Goal: Transaction & Acquisition: Purchase product/service

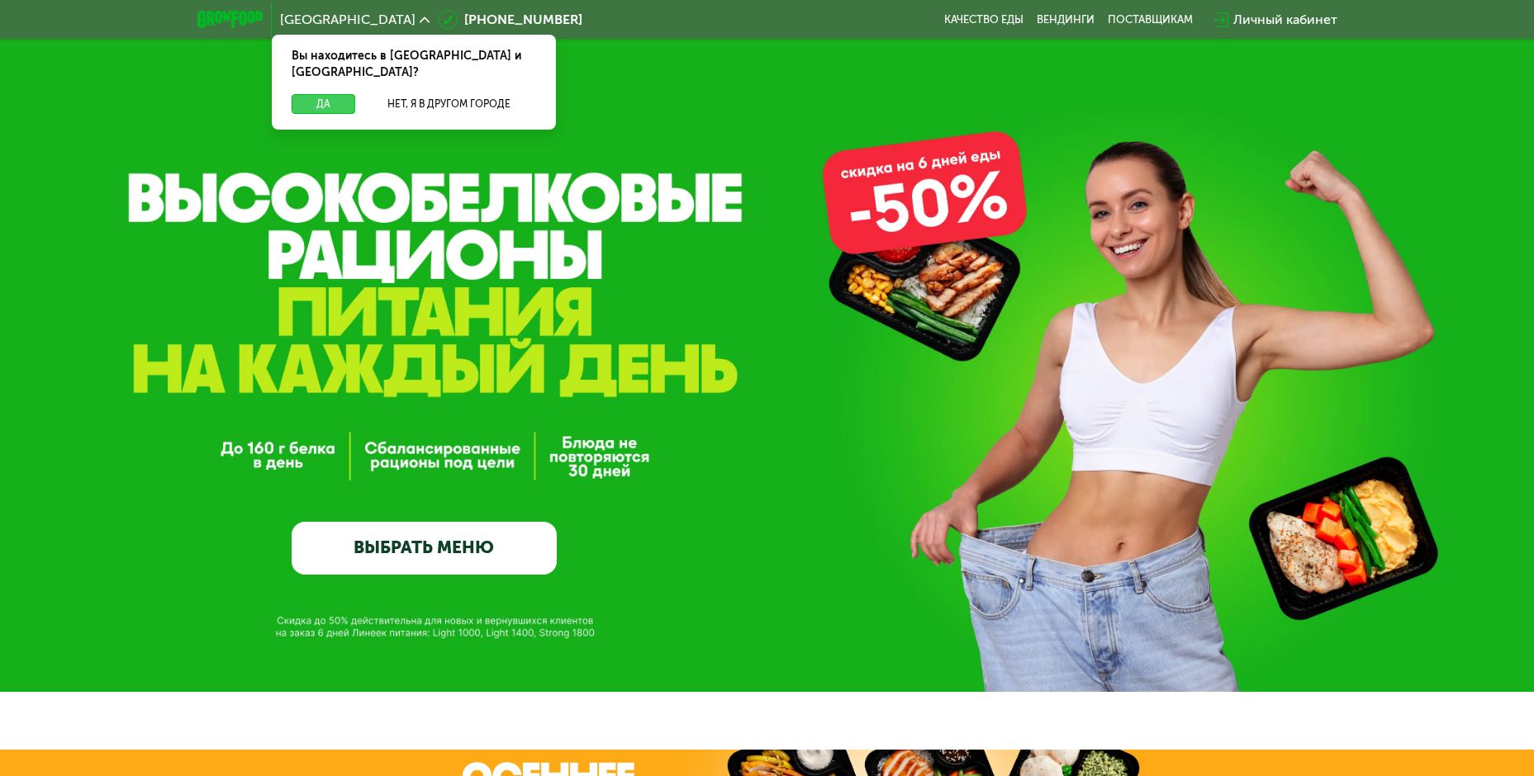
click at [302, 104] on button "Да" at bounding box center [324, 104] width 64 height 20
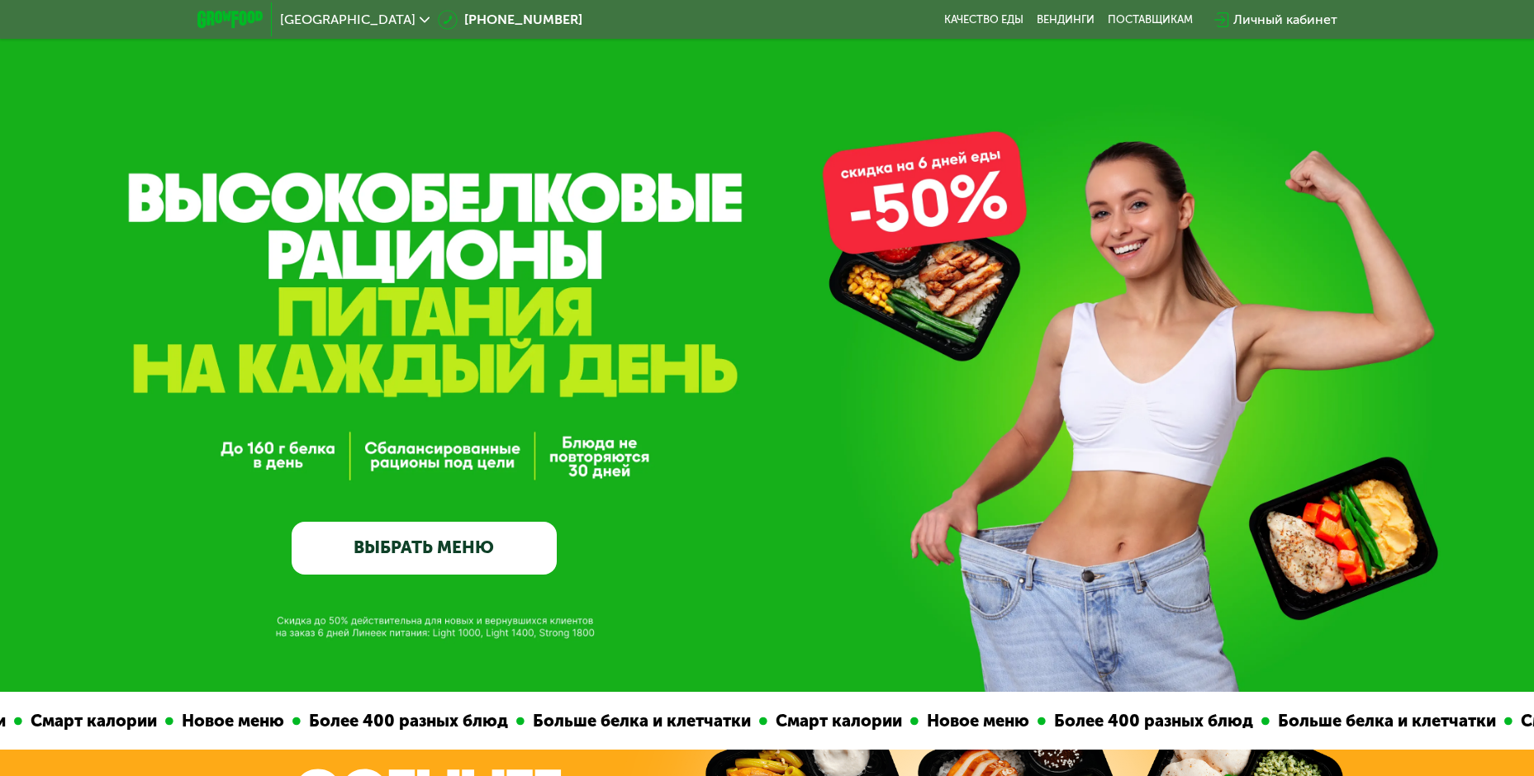
click at [458, 542] on link "ВЫБРАТЬ МЕНЮ" at bounding box center [424, 548] width 265 height 53
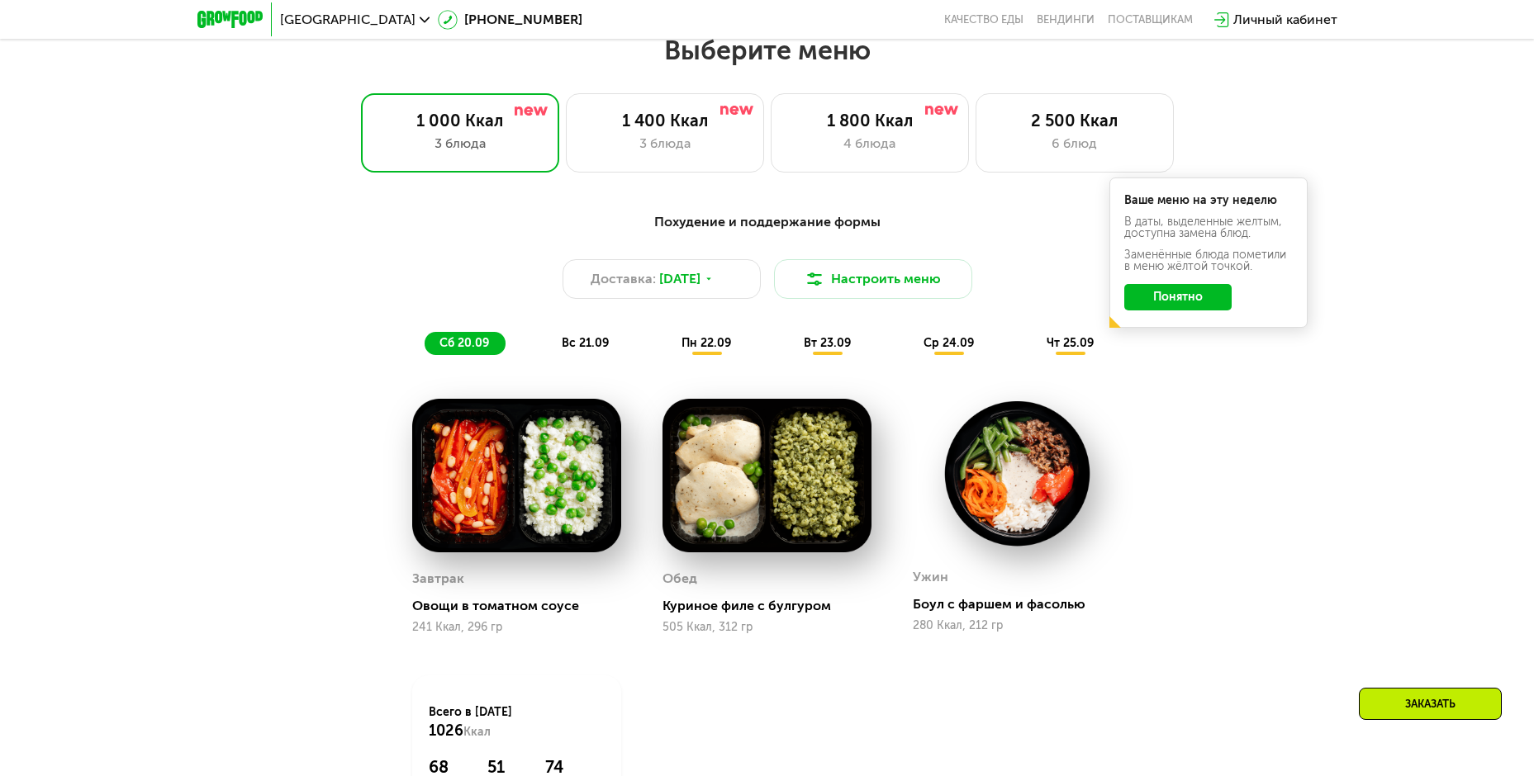
scroll to position [1336, 0]
click at [682, 128] on div "1 400 Ккал" at bounding box center [665, 120] width 164 height 20
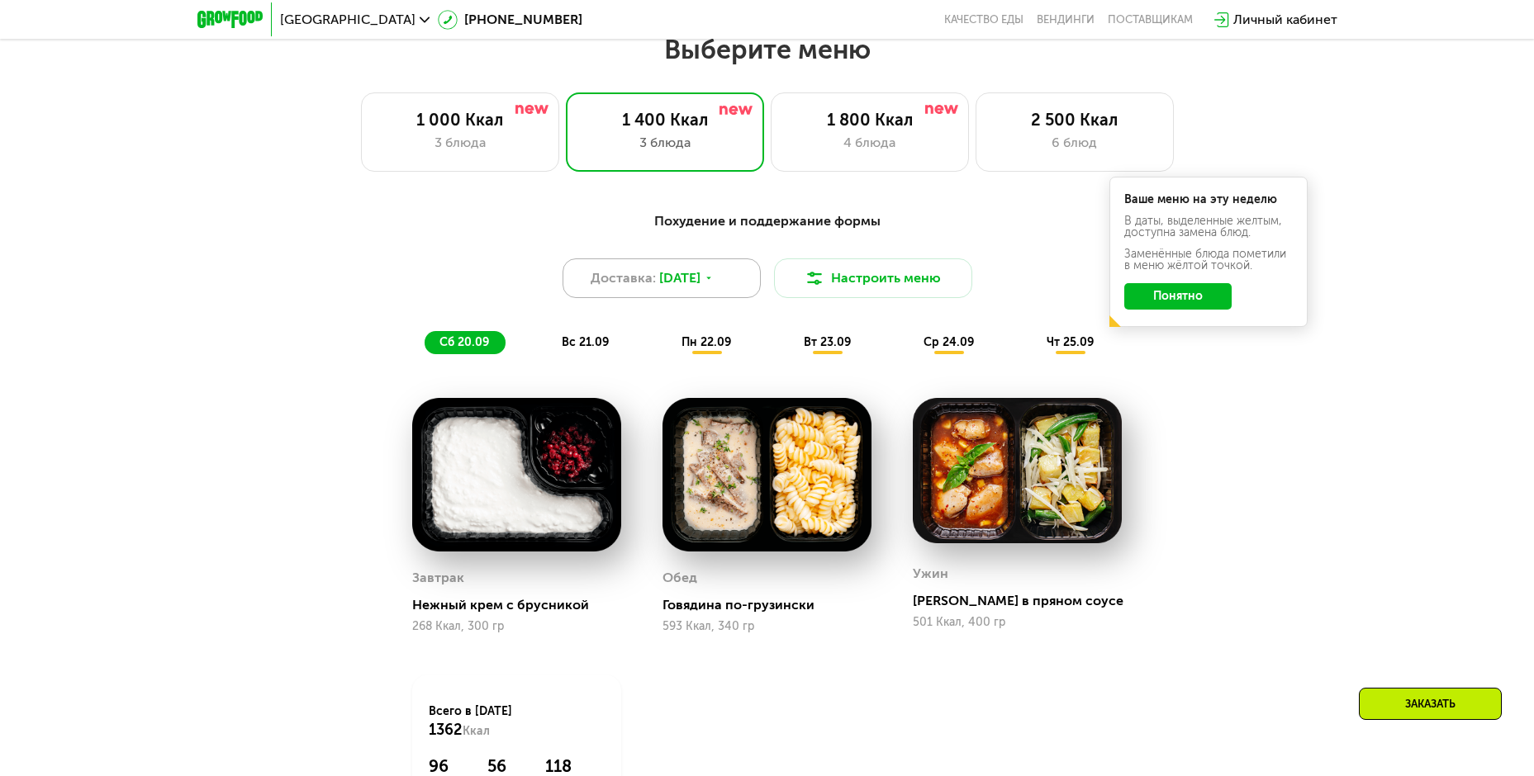
click at [738, 279] on div "Доставка: 19 сен, пт" at bounding box center [661, 279] width 198 height 40
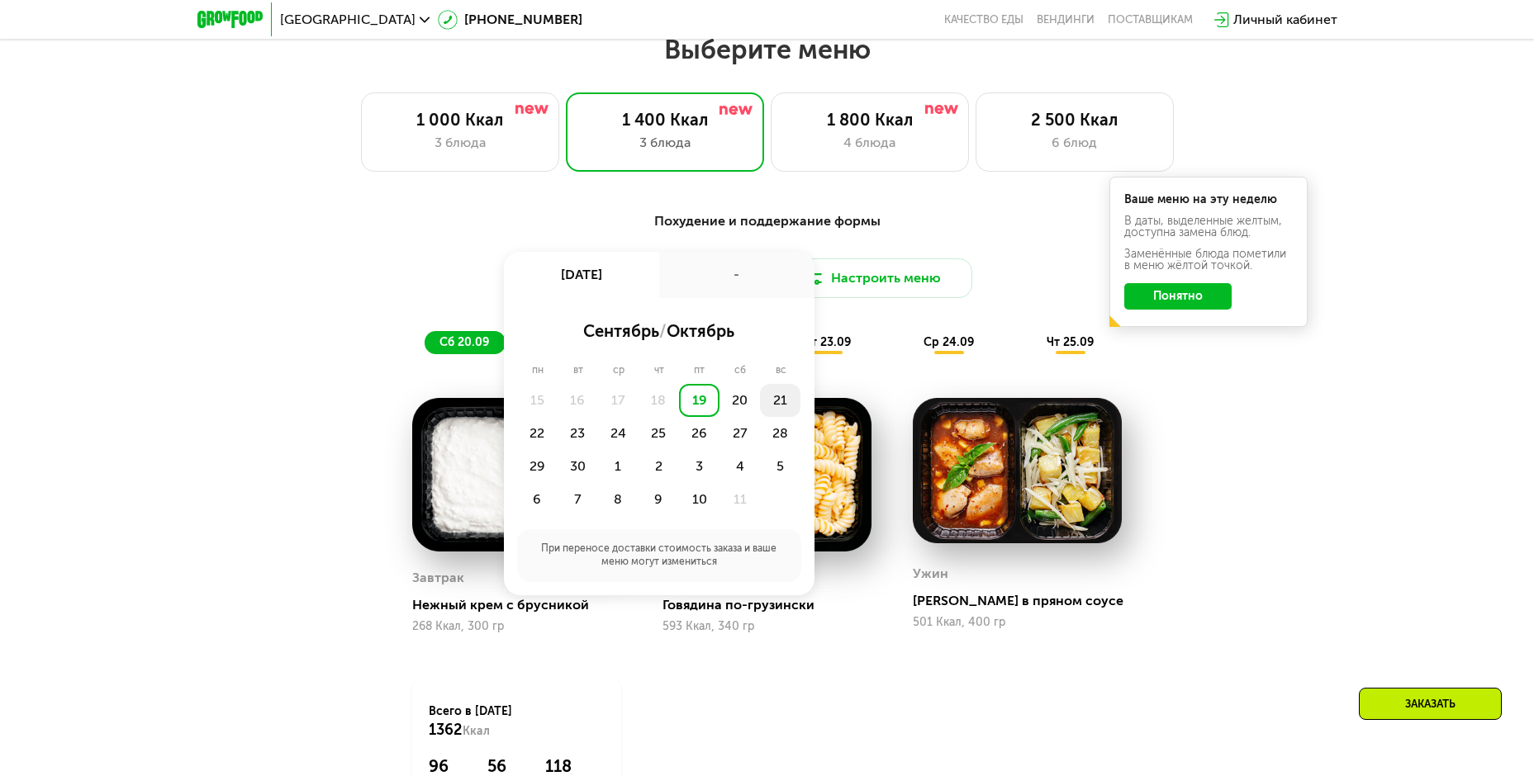
click at [784, 402] on div "21" at bounding box center [780, 400] width 40 height 33
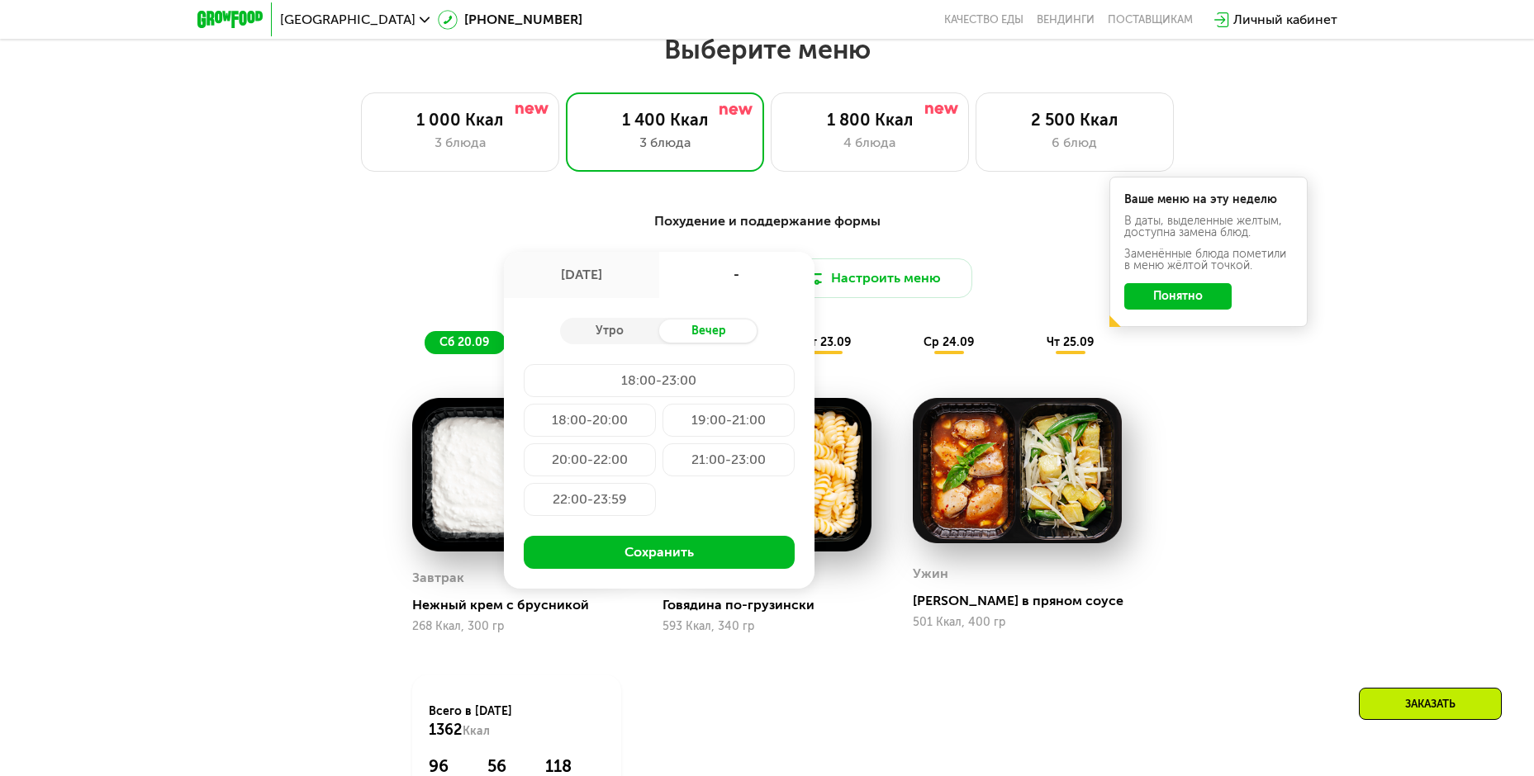
click at [570, 457] on div "20:00-22:00" at bounding box center [590, 460] width 132 height 33
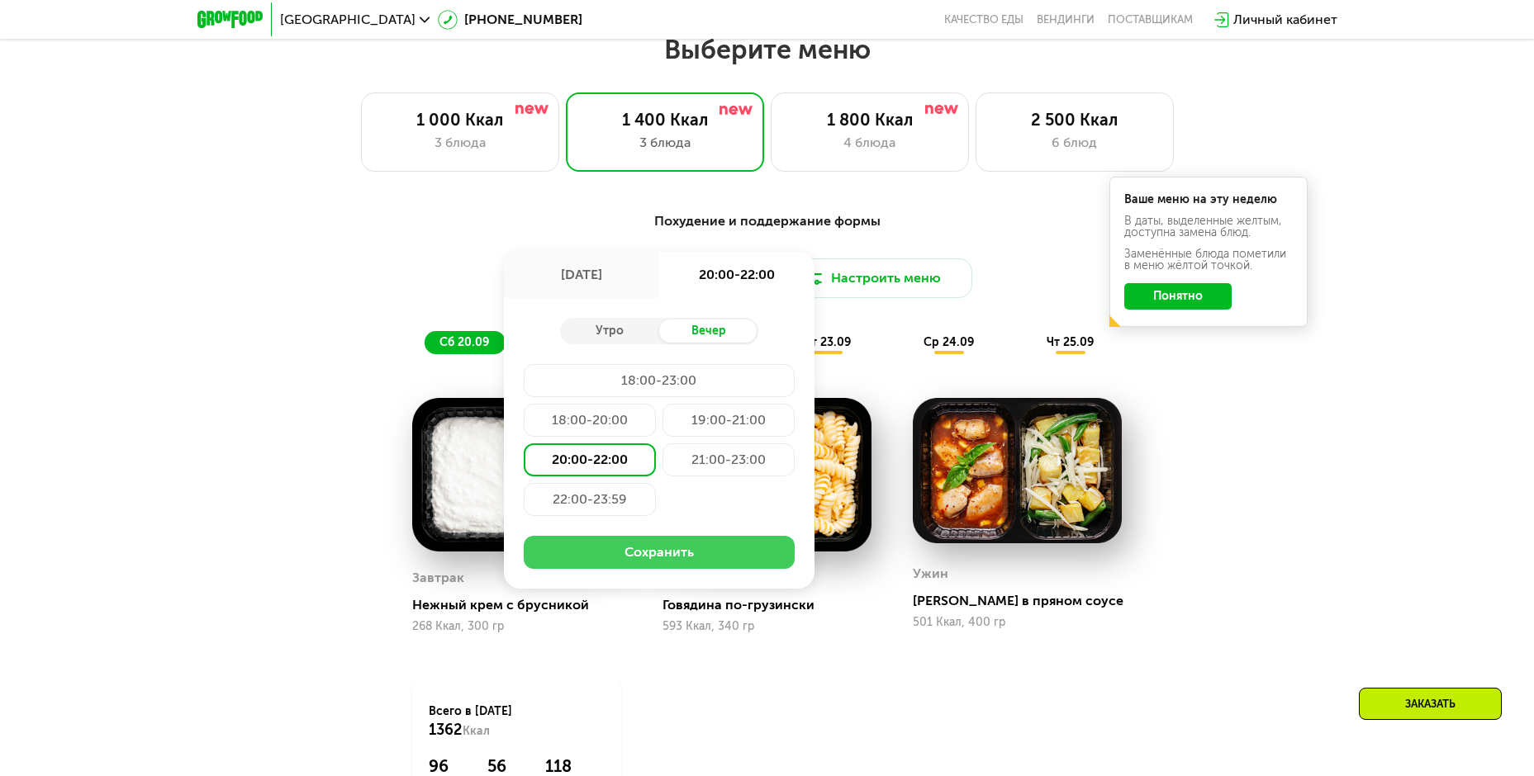
click at [605, 553] on button "Сохранить" at bounding box center [659, 552] width 271 height 33
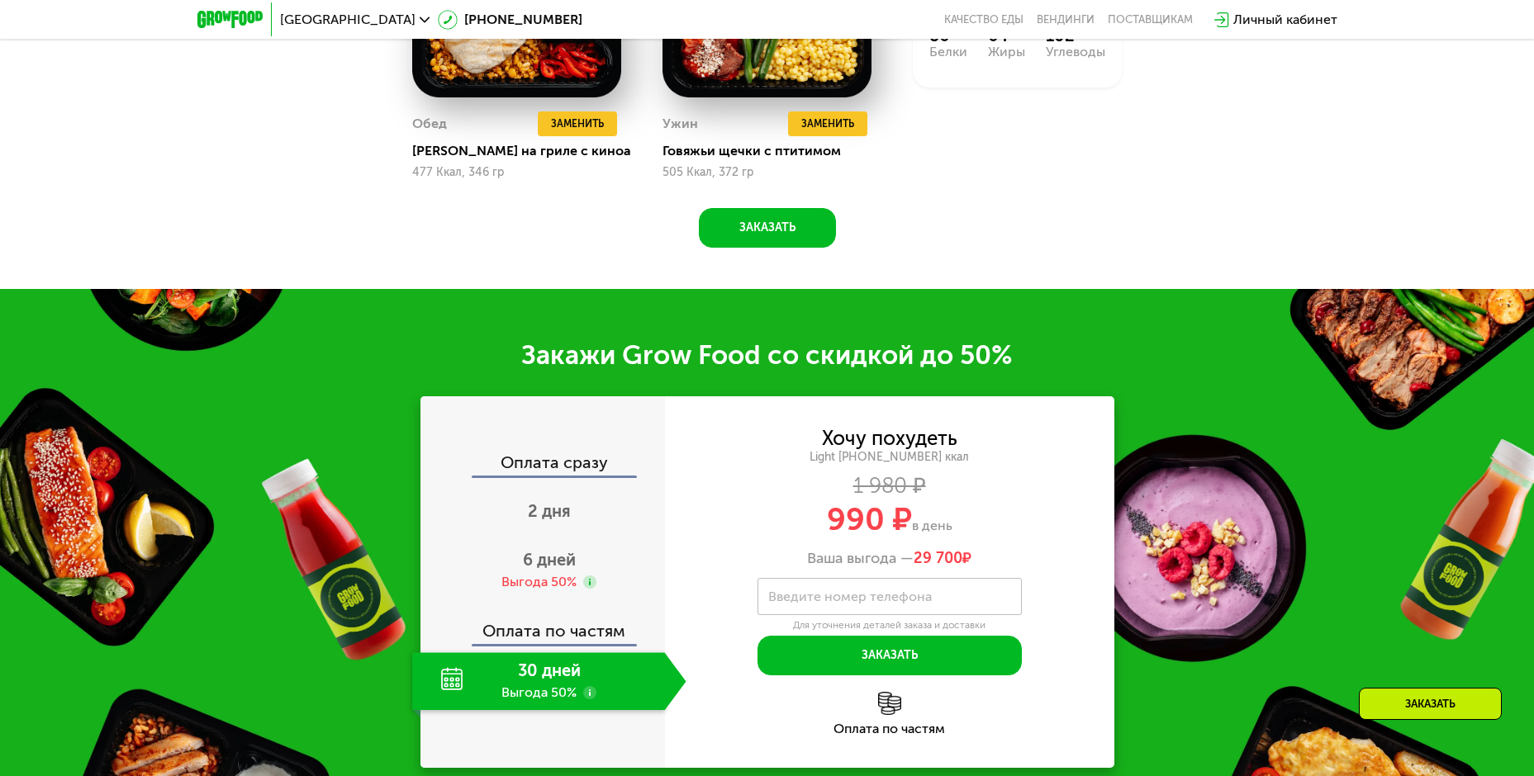
scroll to position [2245, 0]
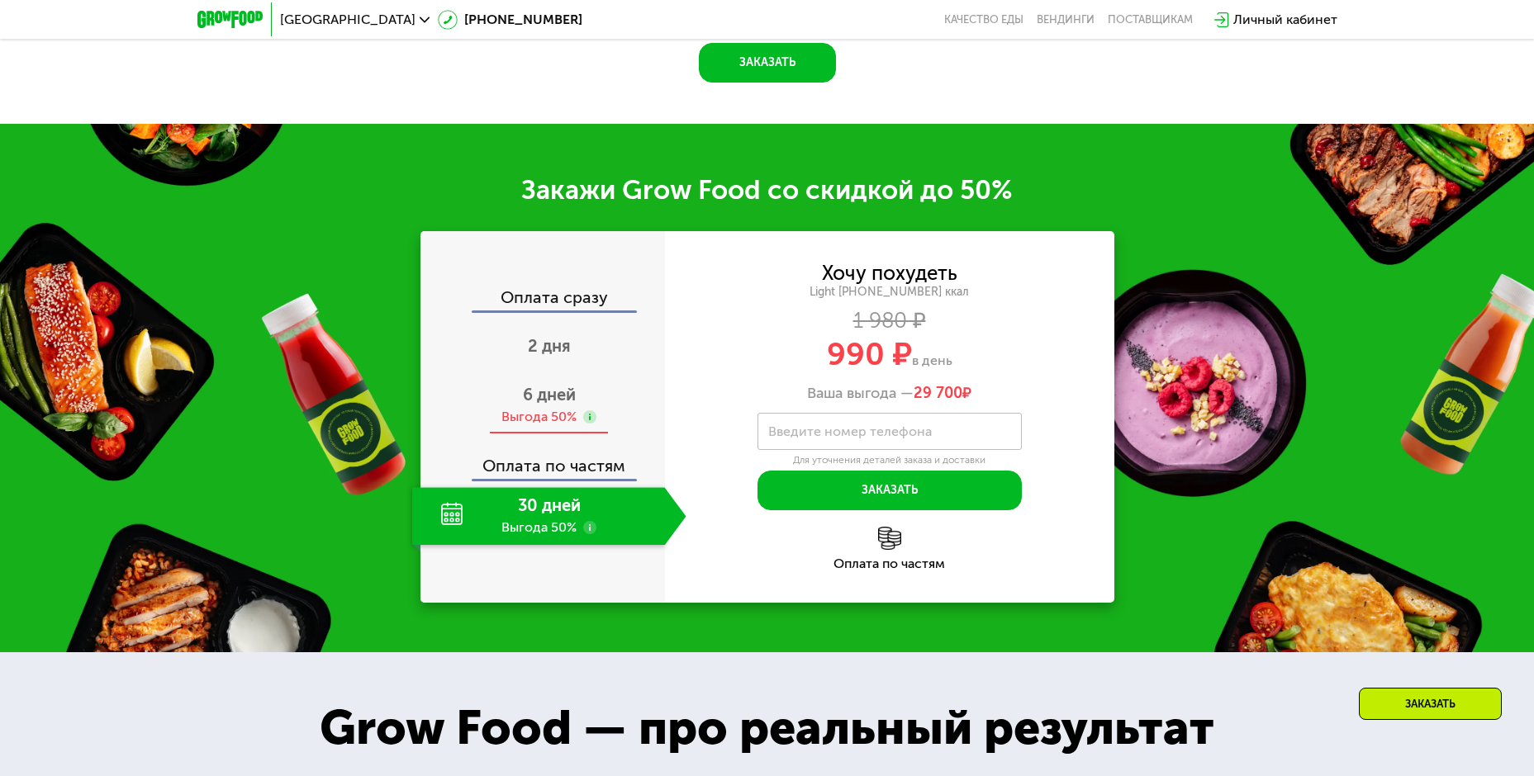
click at [529, 418] on div "Выгода 50%" at bounding box center [538, 417] width 75 height 18
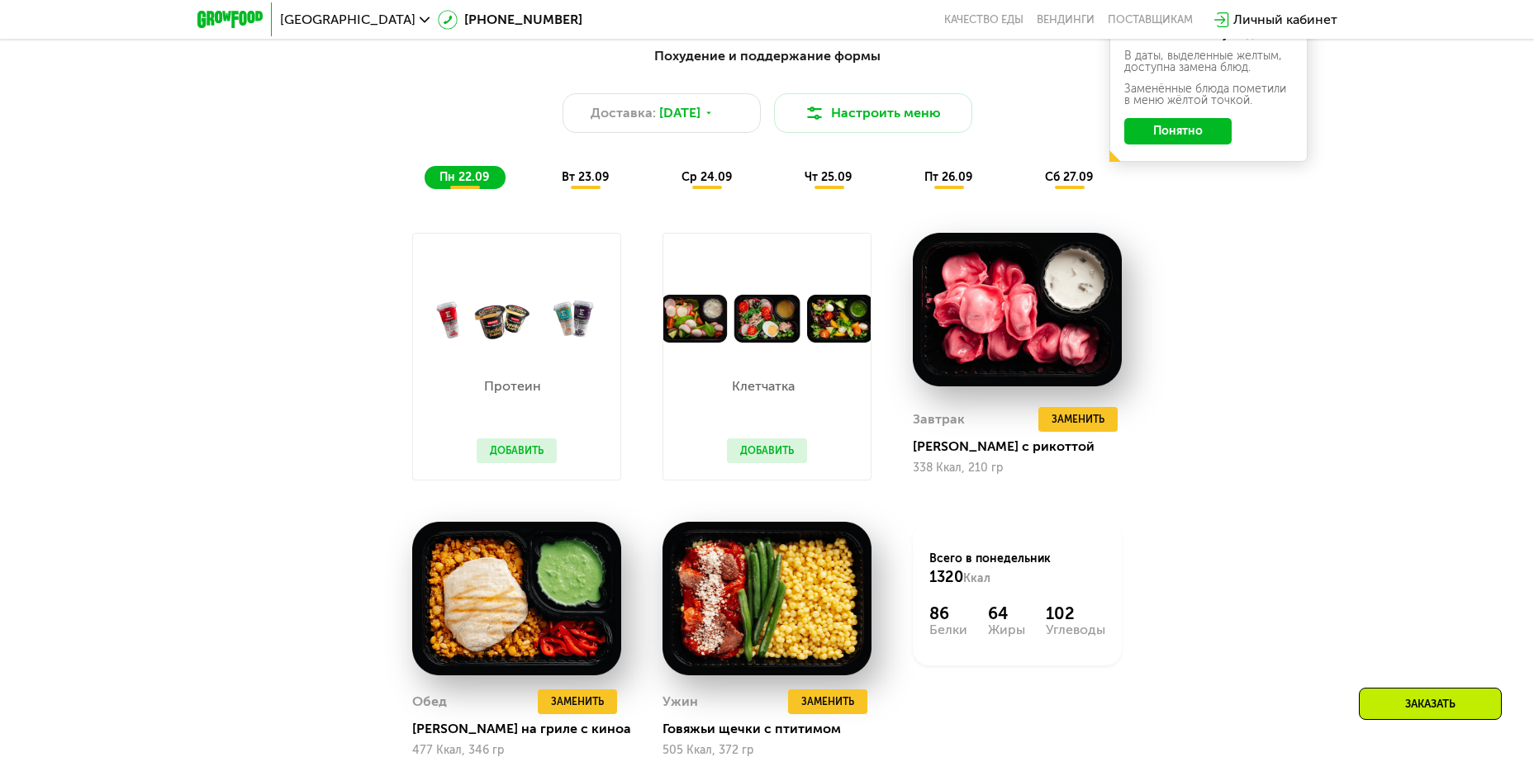
scroll to position [1006, 0]
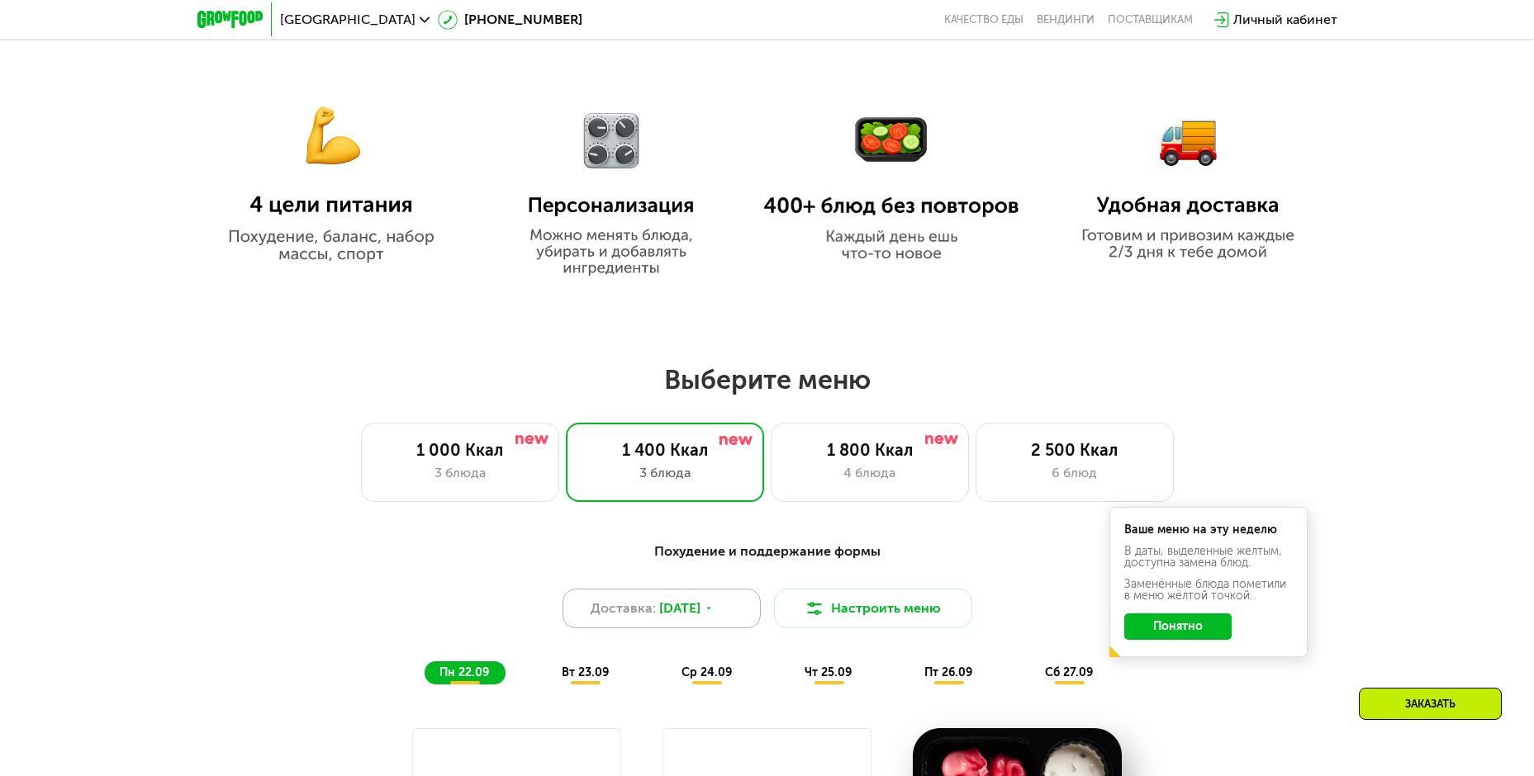
click at [700, 619] on span "21 сен, вс" at bounding box center [679, 609] width 41 height 20
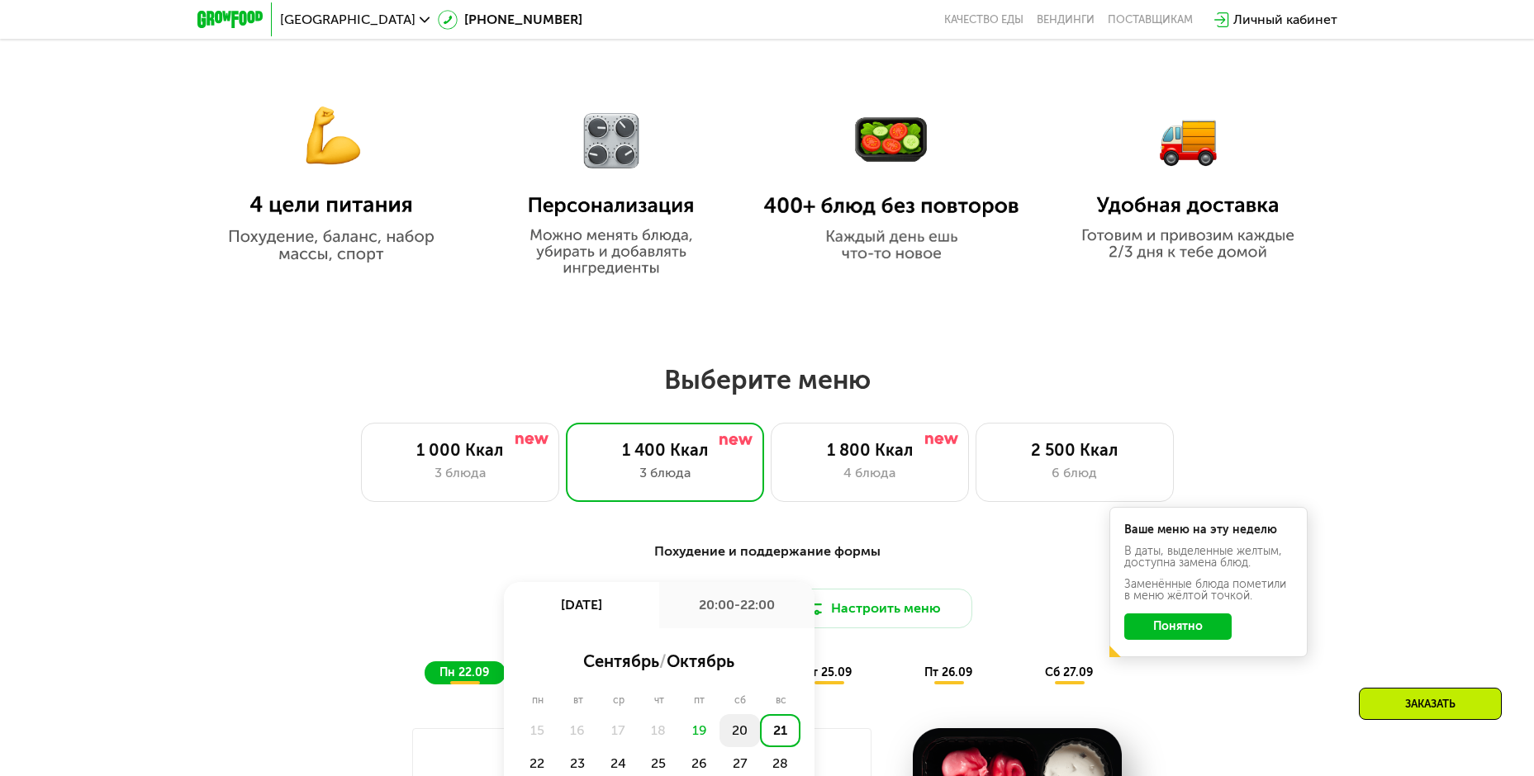
click at [732, 733] on div "20" at bounding box center [739, 730] width 40 height 33
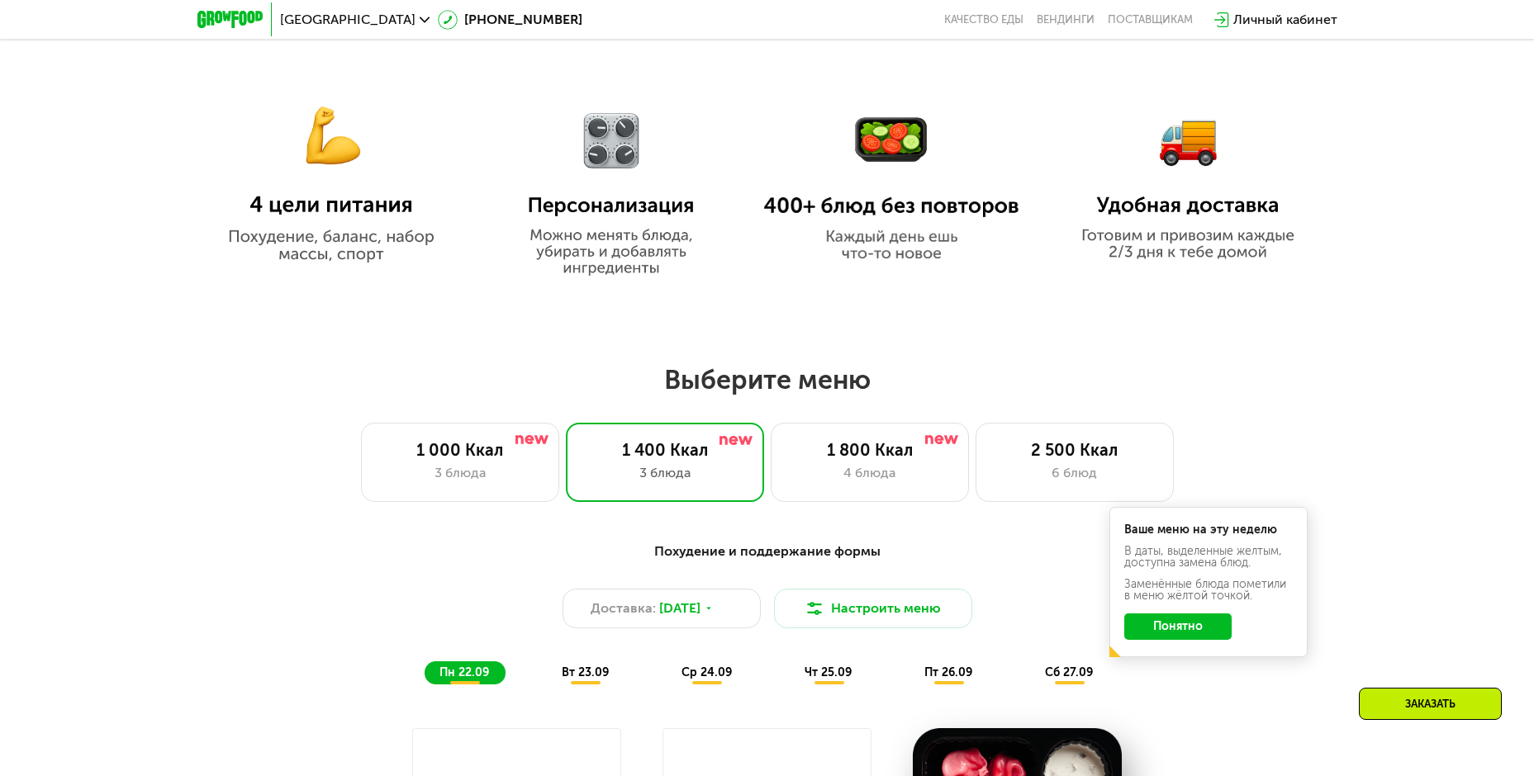
scroll to position [1419, 0]
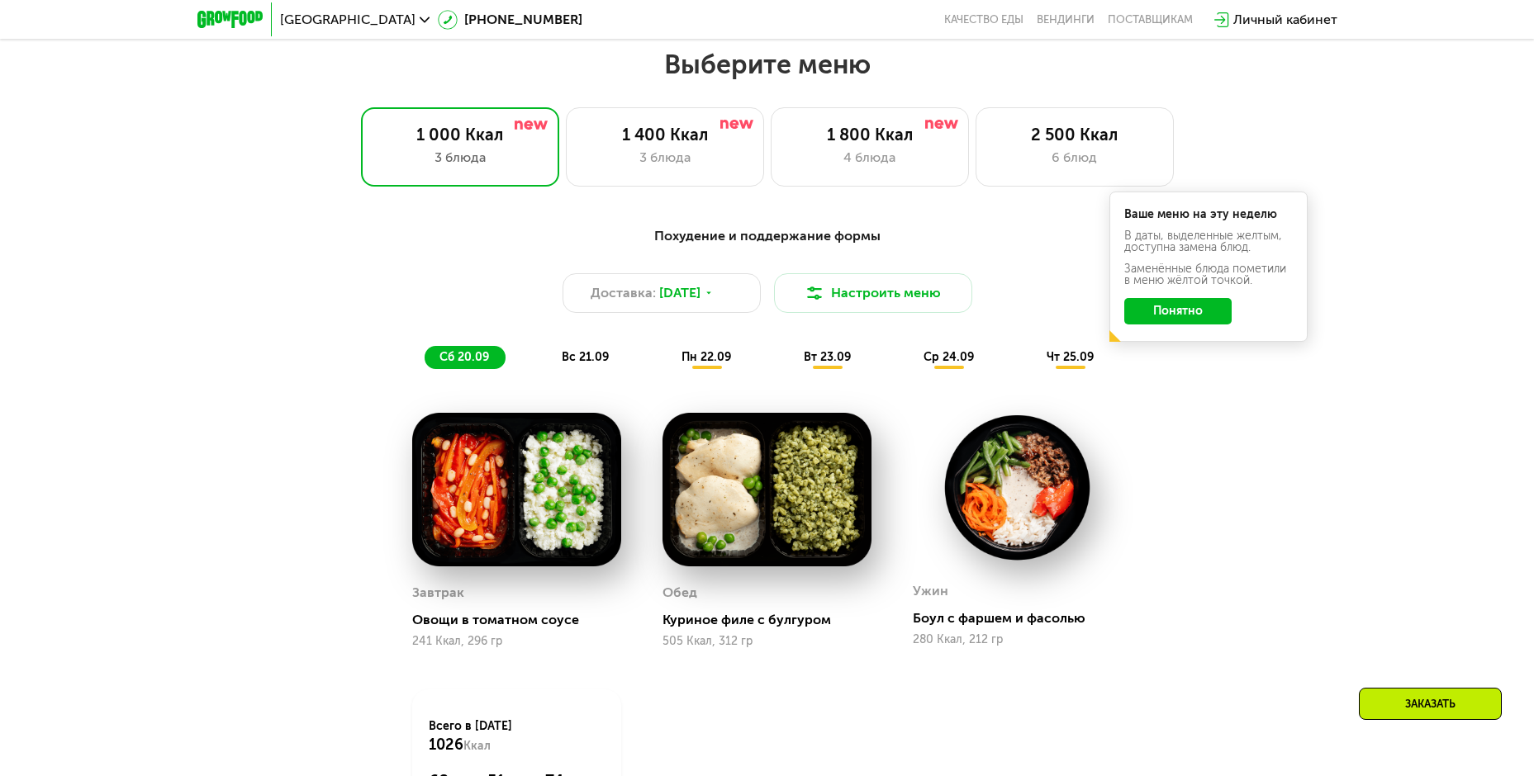
scroll to position [1404, 0]
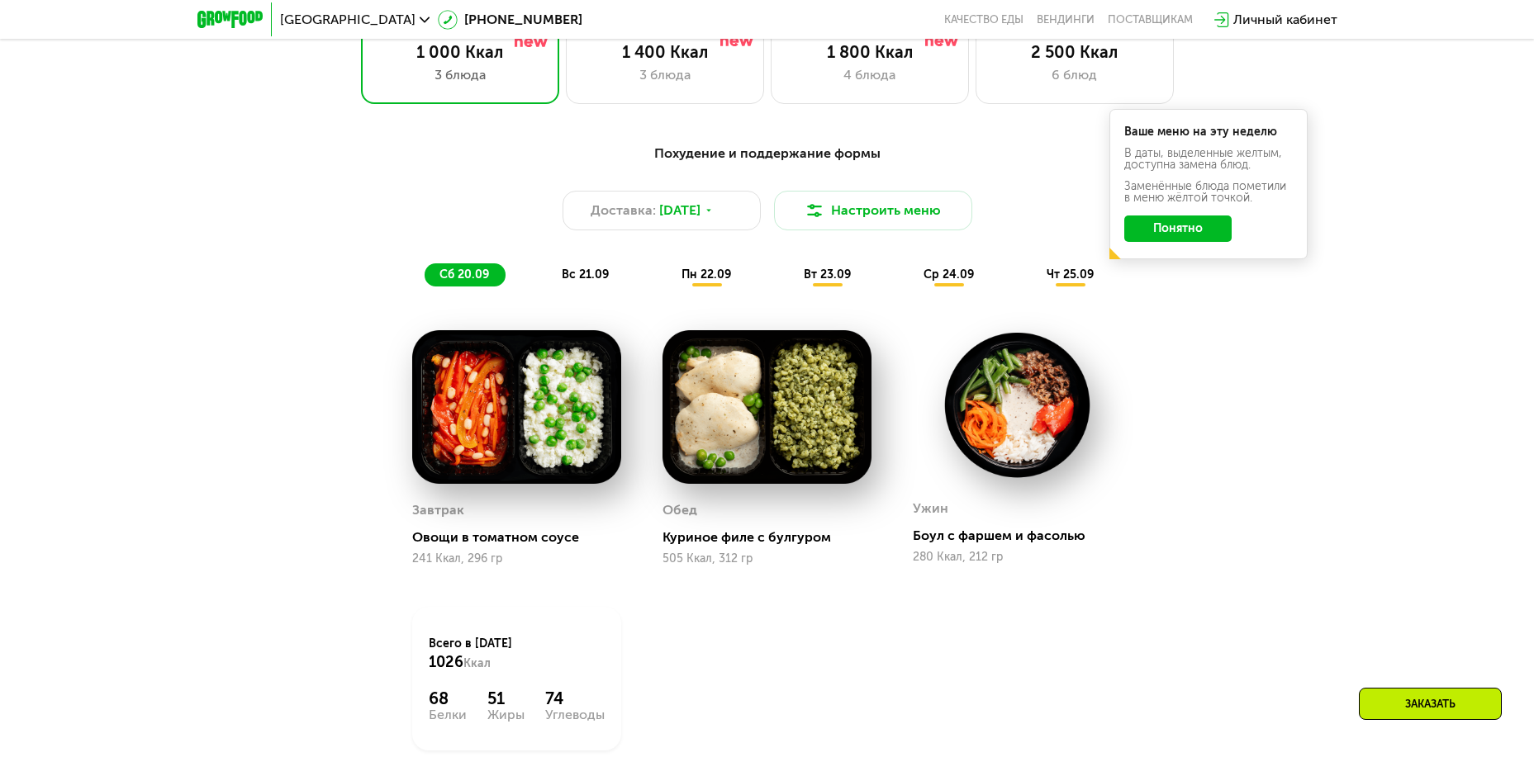
click at [567, 280] on span "вс 21.09" at bounding box center [585, 275] width 47 height 14
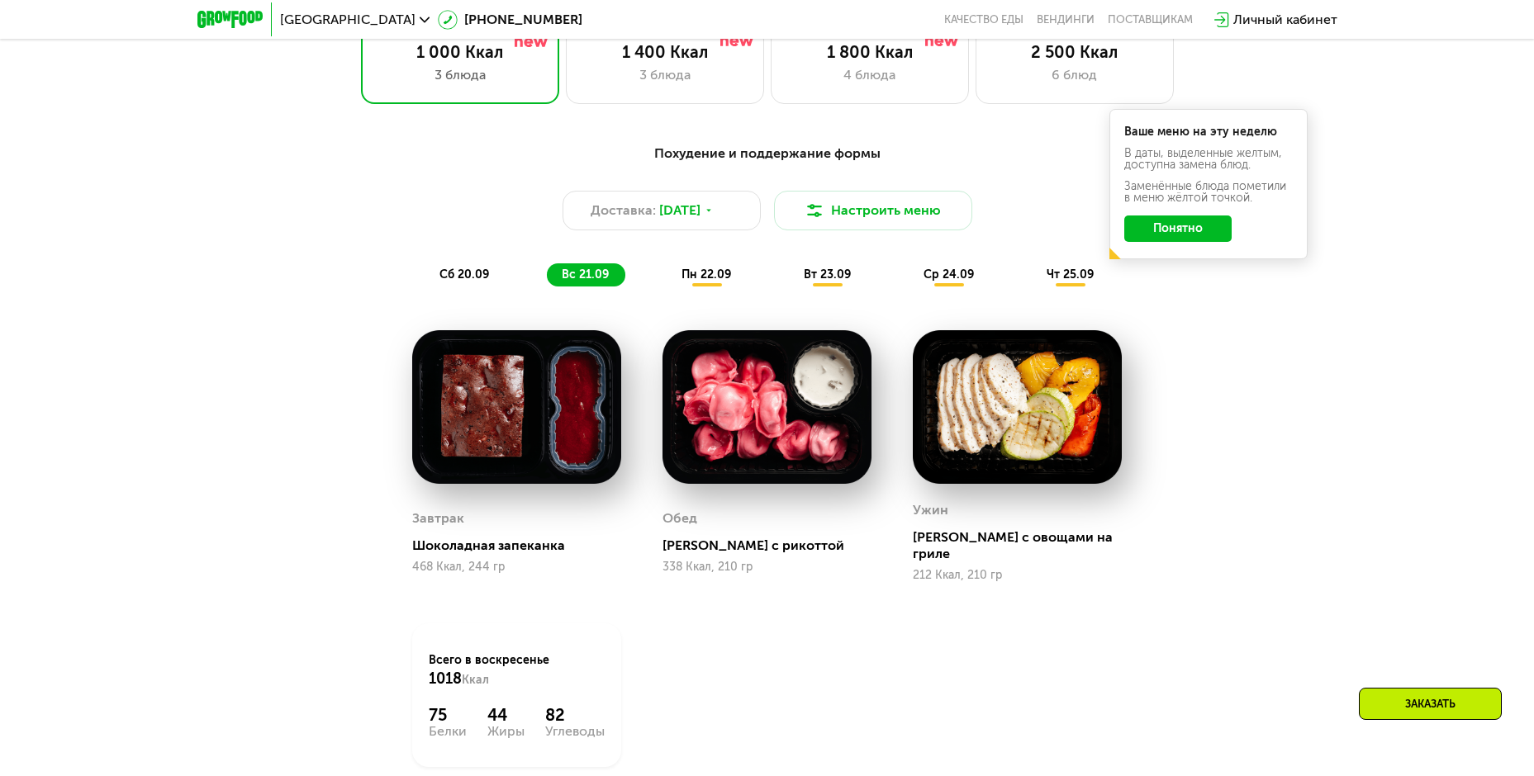
click at [691, 282] on span "пн 22.09" at bounding box center [706, 275] width 50 height 14
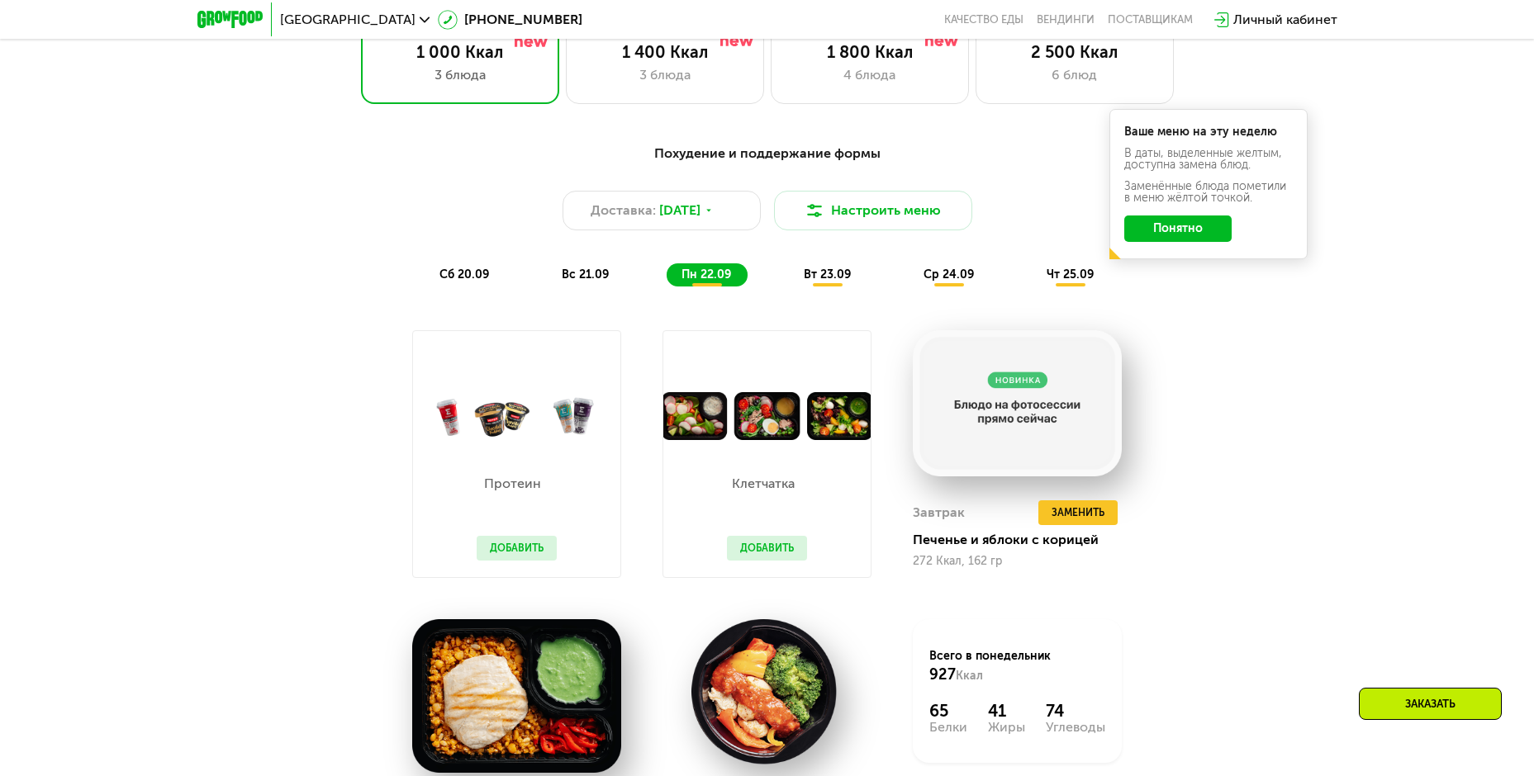
scroll to position [1487, 0]
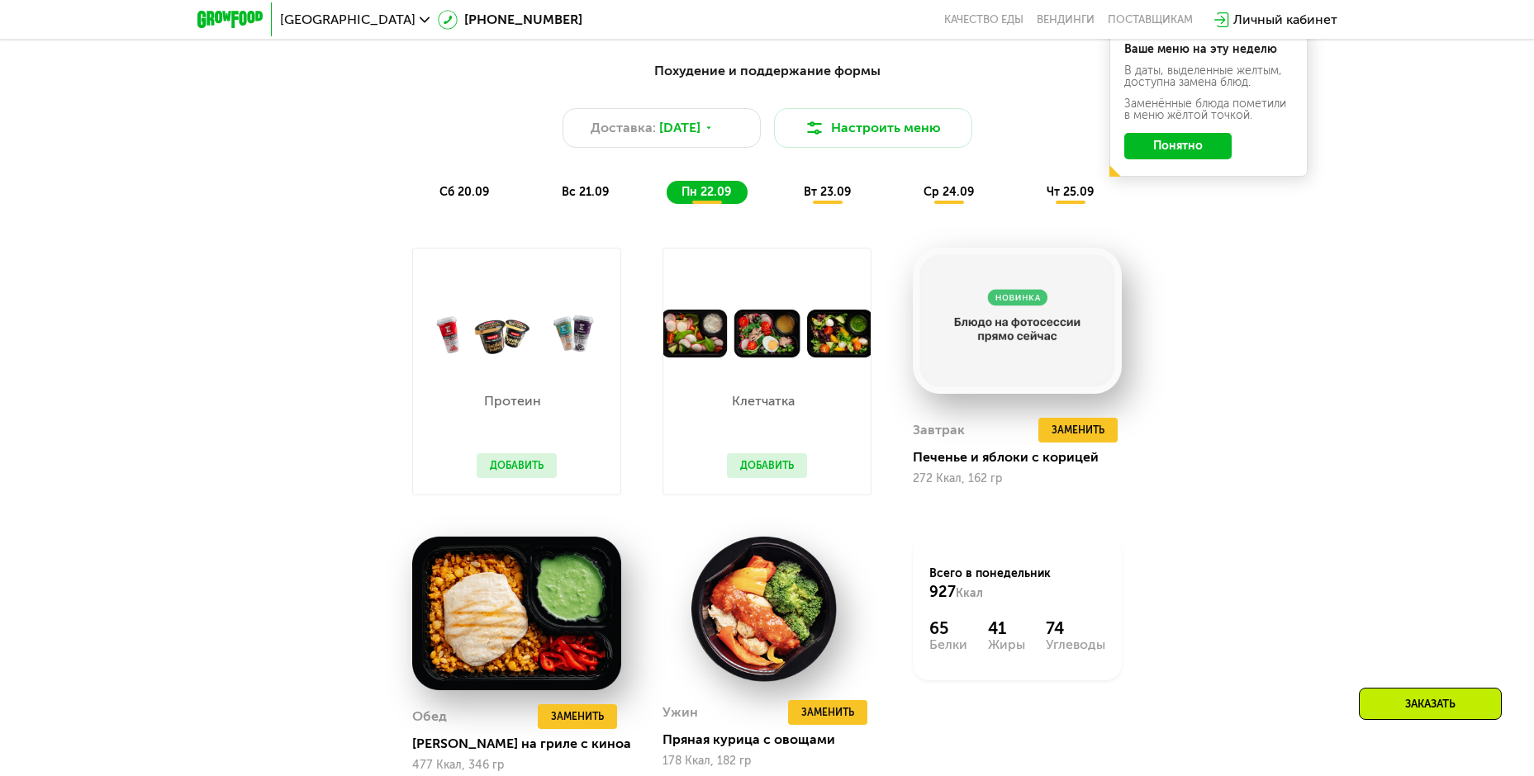
click at [832, 197] on span "вт 23.09" at bounding box center [827, 192] width 47 height 14
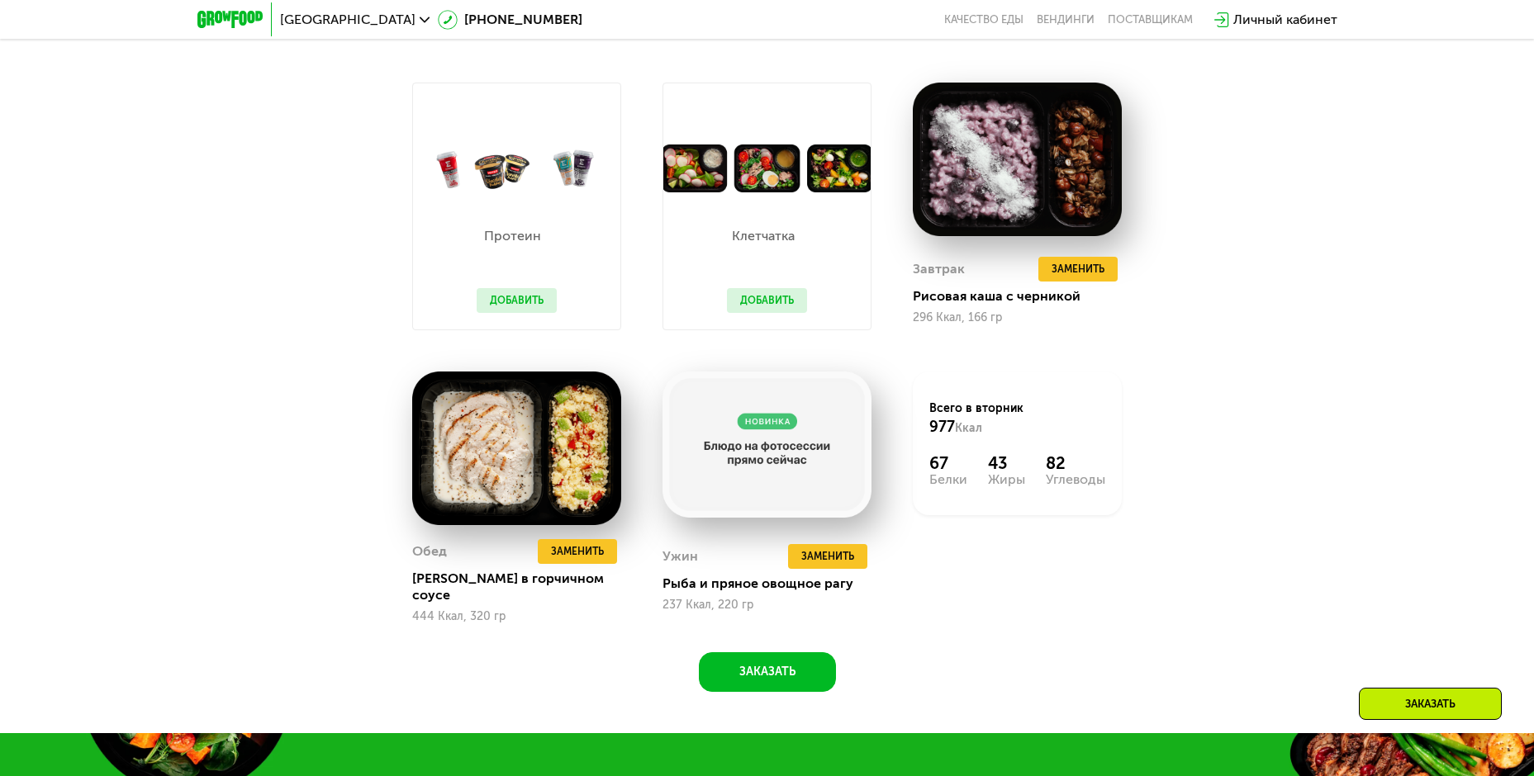
scroll to position [1404, 0]
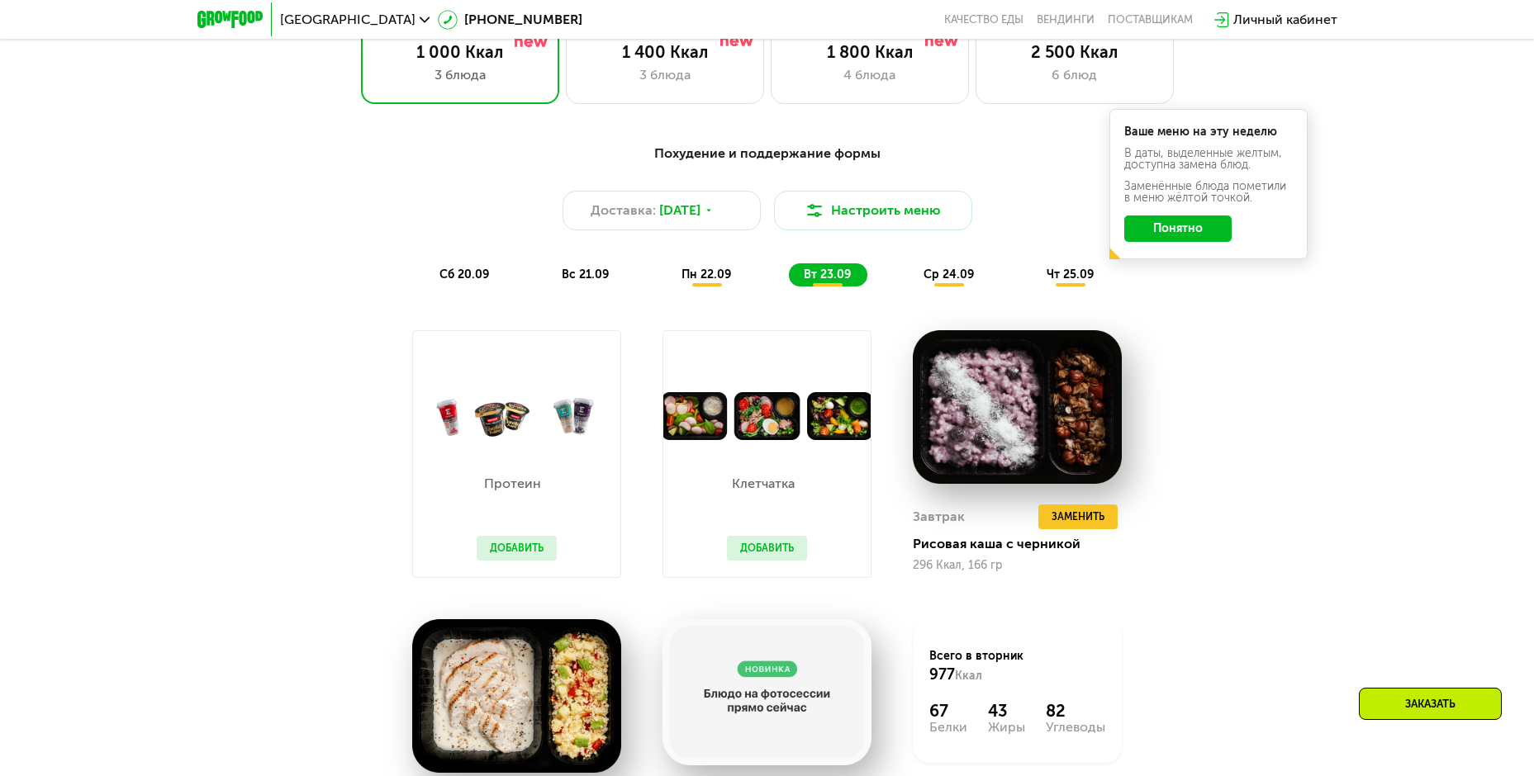
click at [942, 287] on div "ср 24.09" at bounding box center [950, 274] width 82 height 23
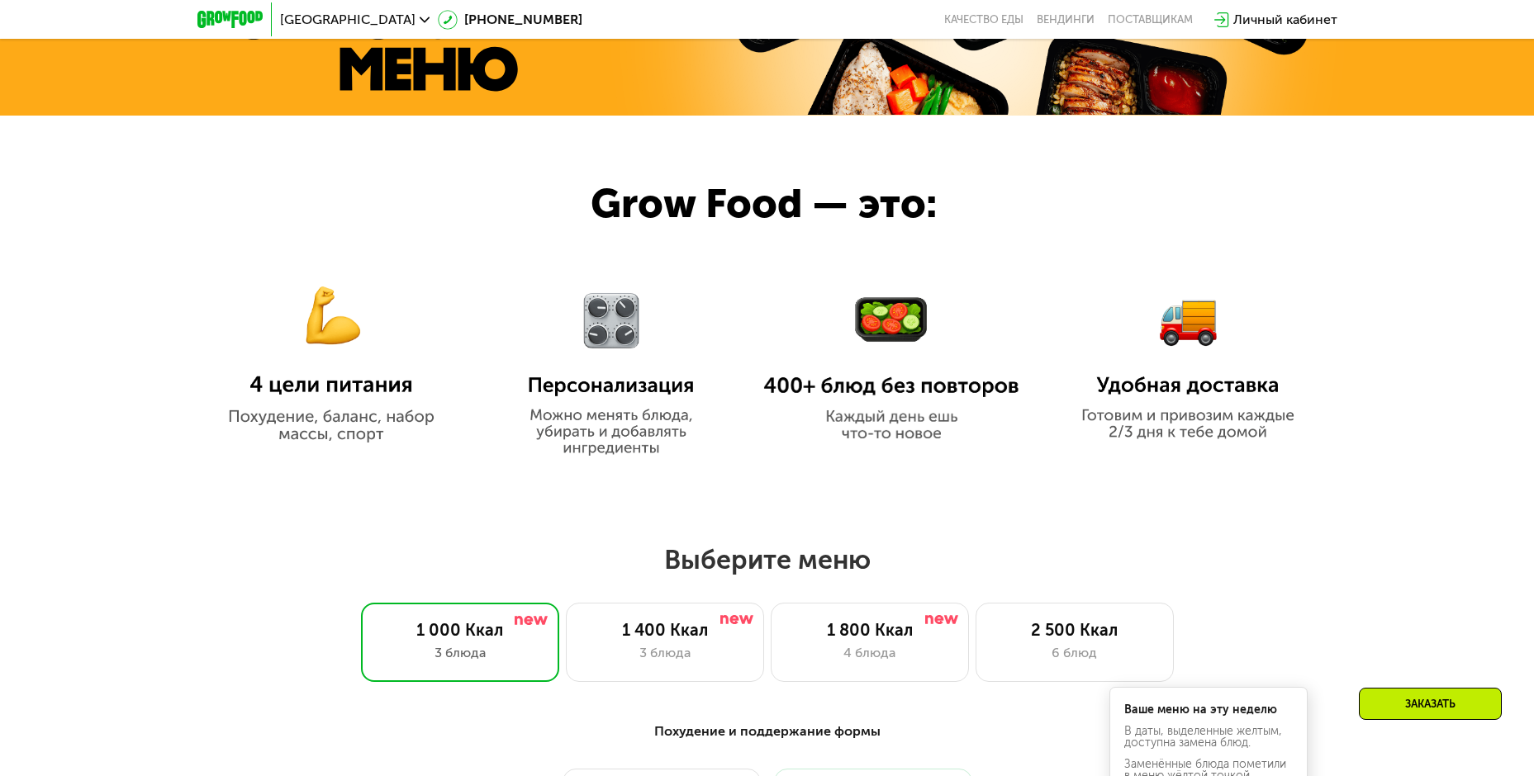
scroll to position [1239, 0]
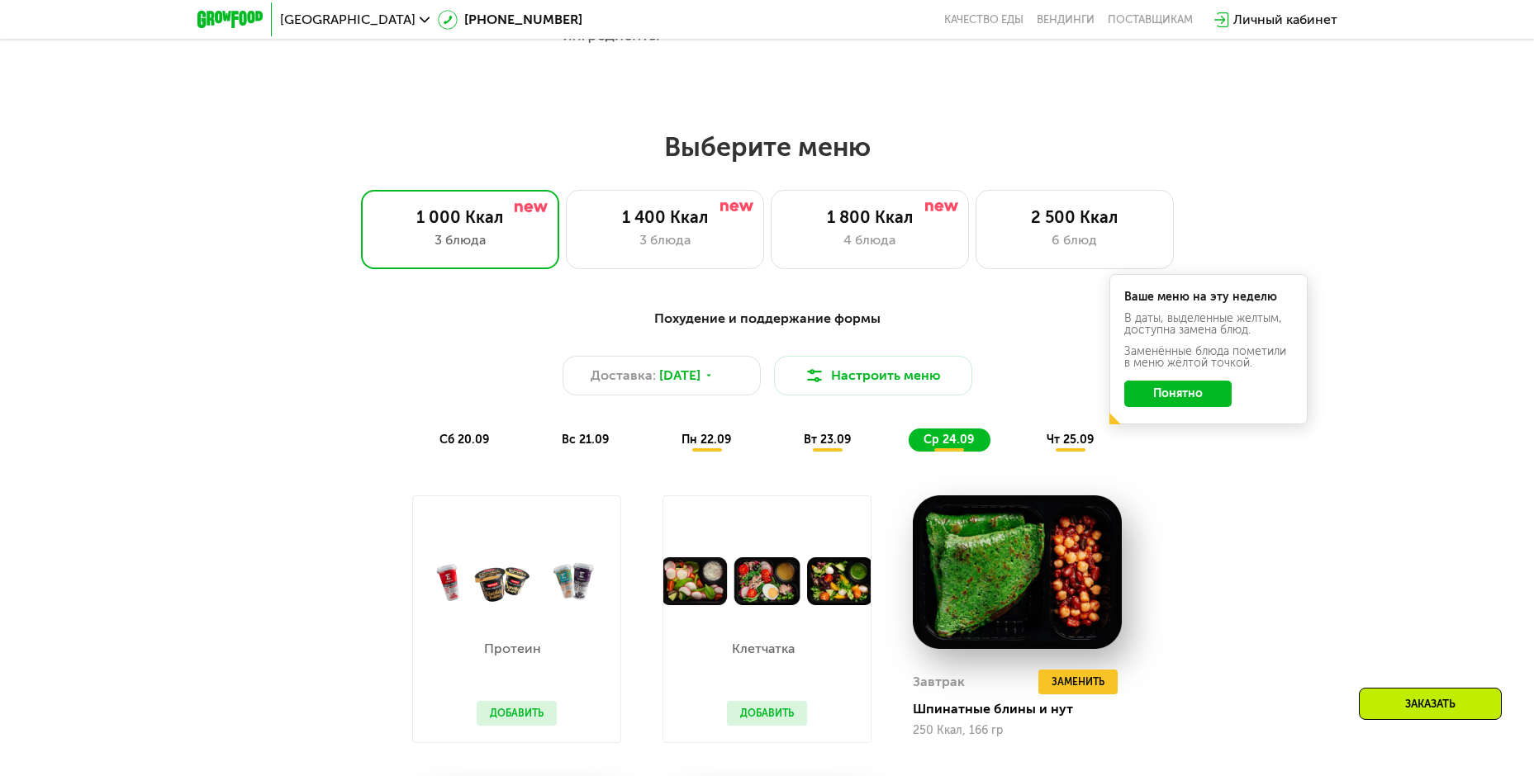
click at [1207, 401] on button "Понятно" at bounding box center [1177, 394] width 107 height 26
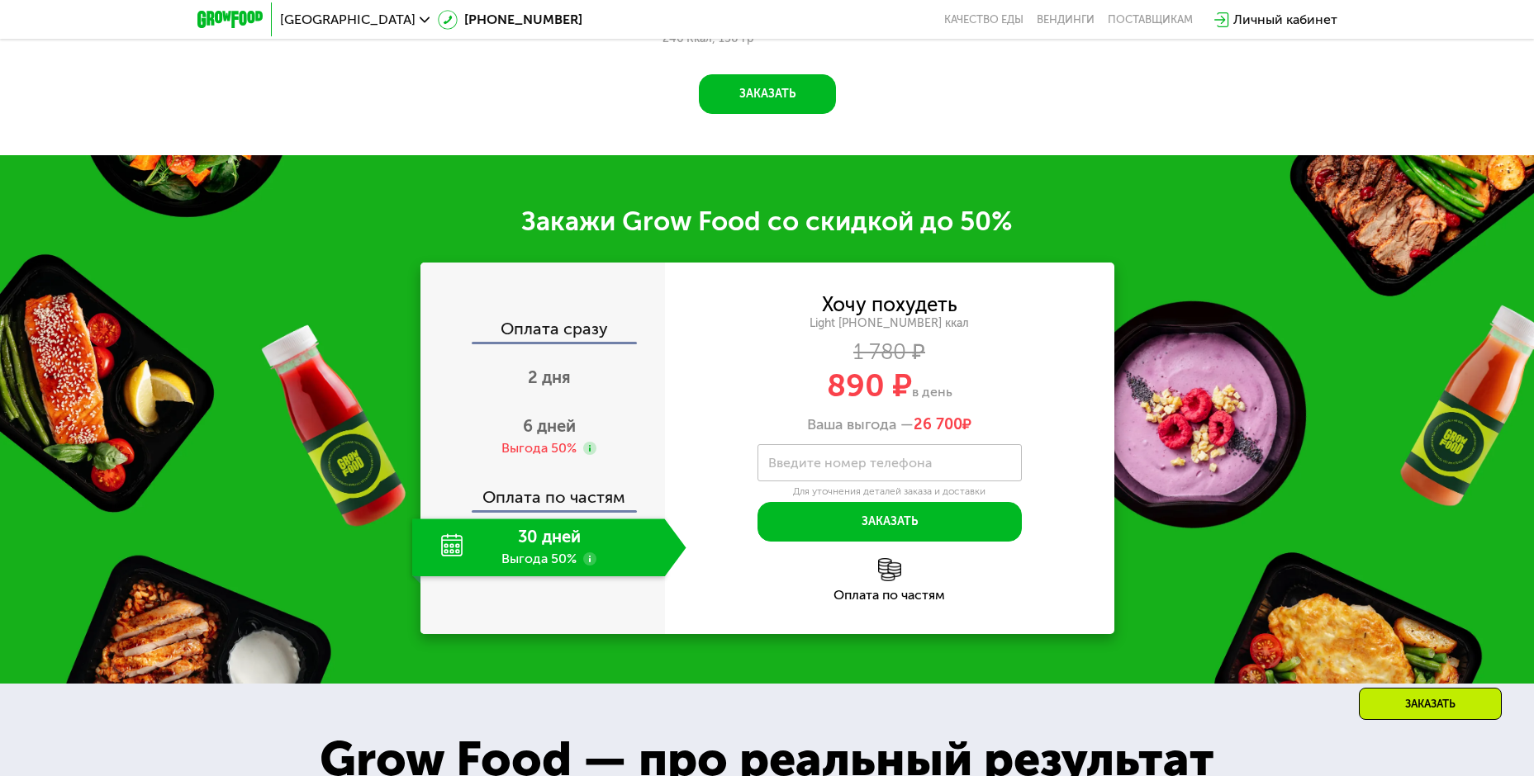
scroll to position [2561, 0]
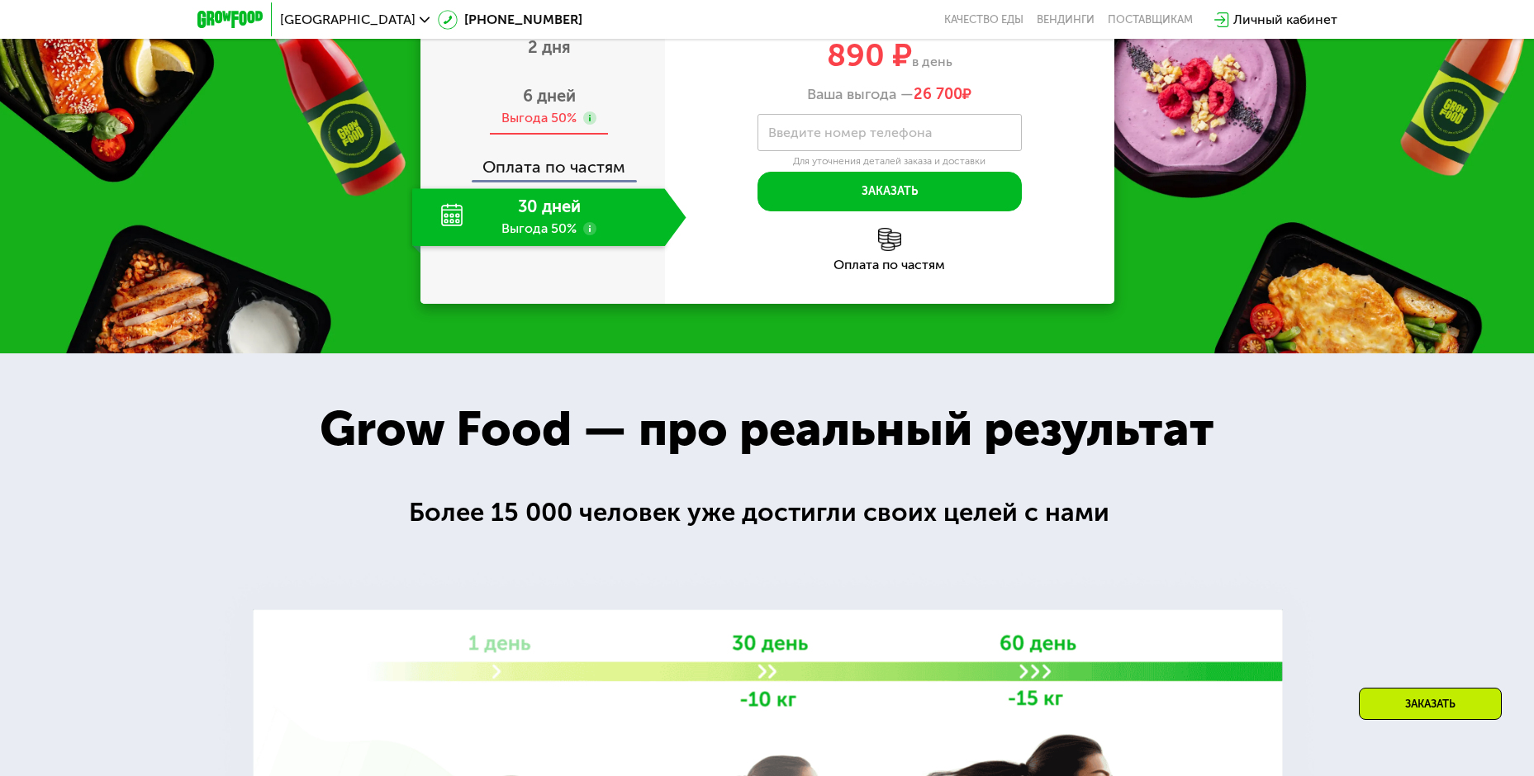
click at [538, 96] on div "6 дней Выгода 50%" at bounding box center [549, 107] width 274 height 58
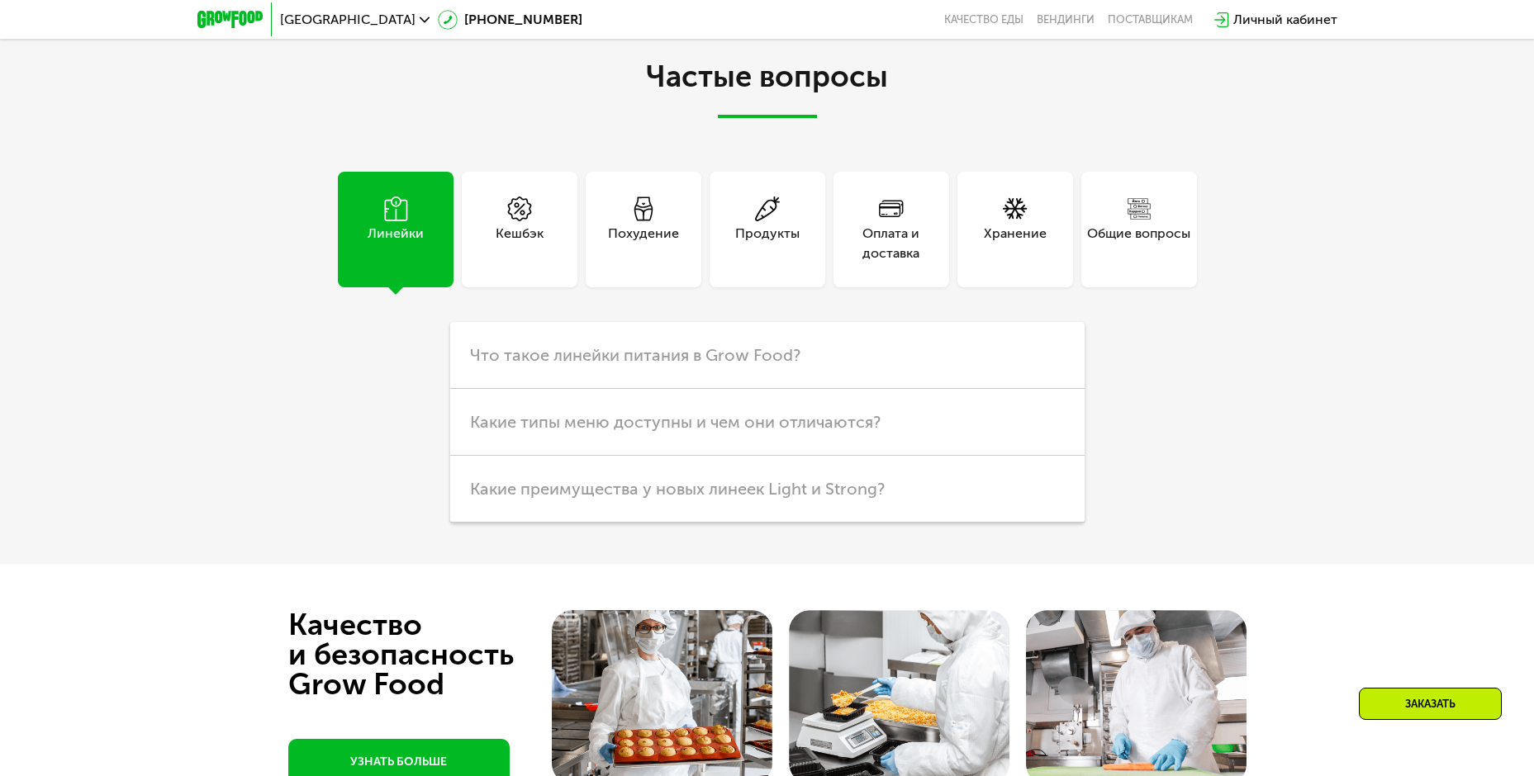
scroll to position [4956, 0]
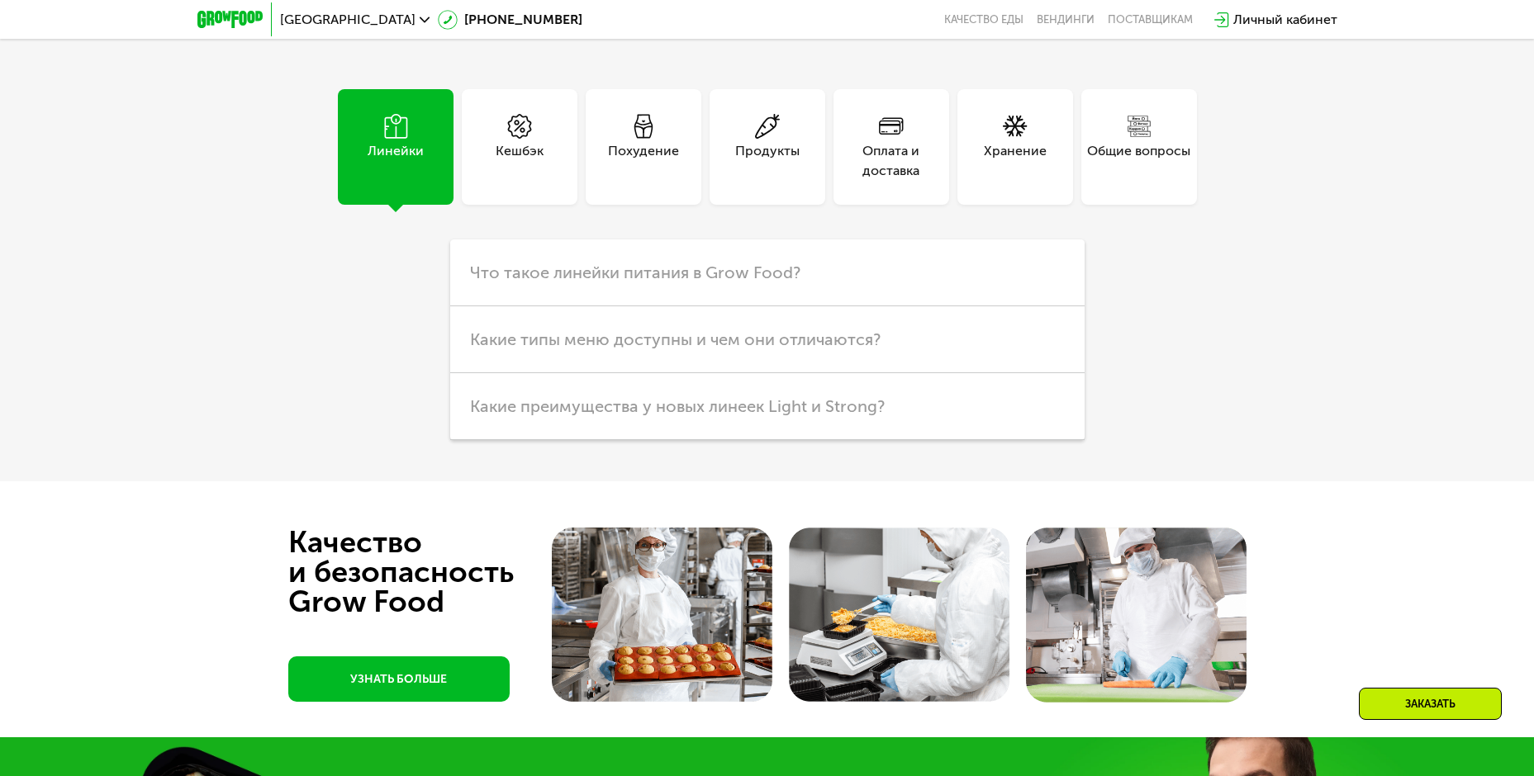
click at [604, 100] on div "Похудение" at bounding box center [644, 147] width 116 height 116
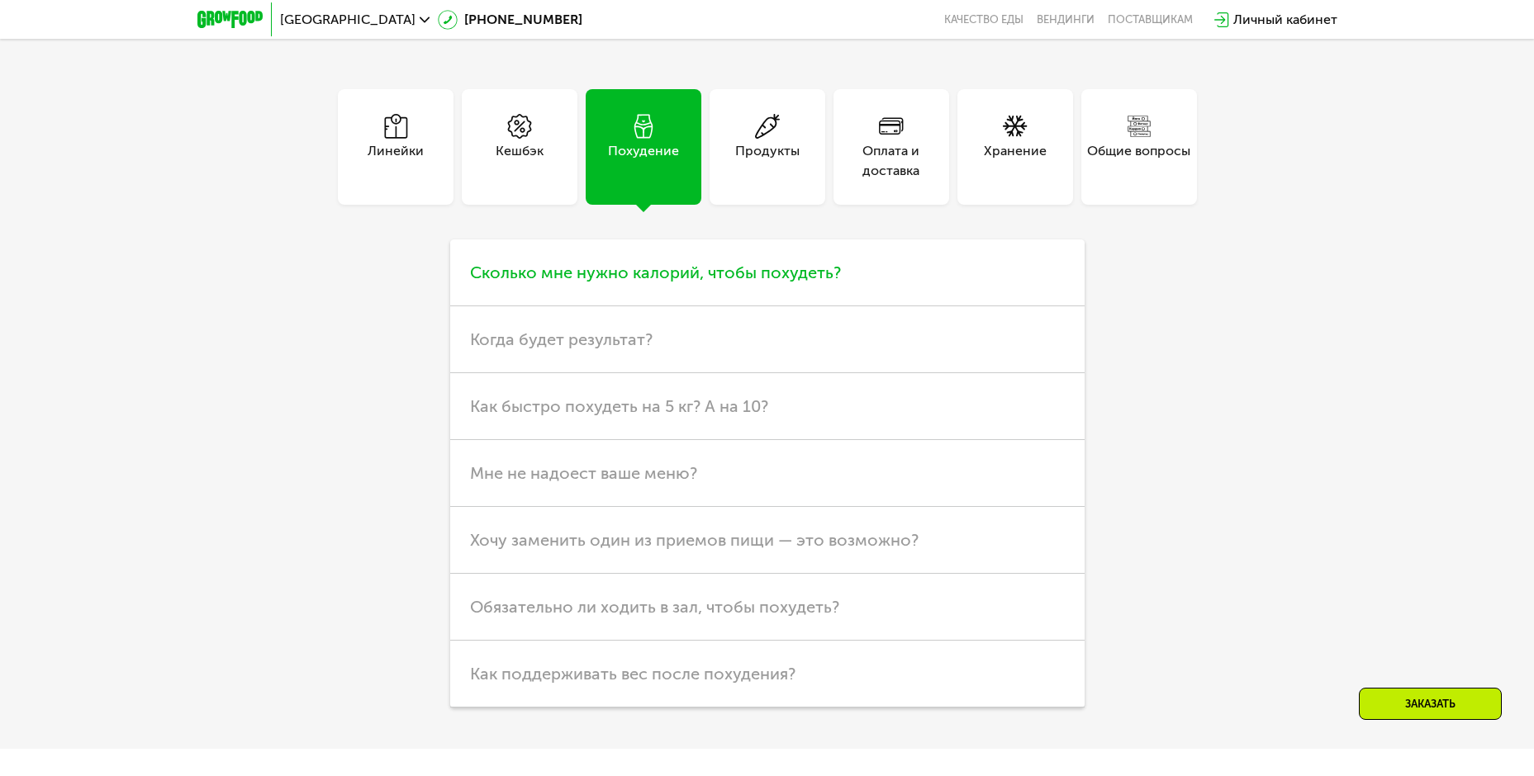
click at [771, 273] on h3 "Сколько мне нужно калорий, чтобы похудеть?" at bounding box center [767, 273] width 634 height 67
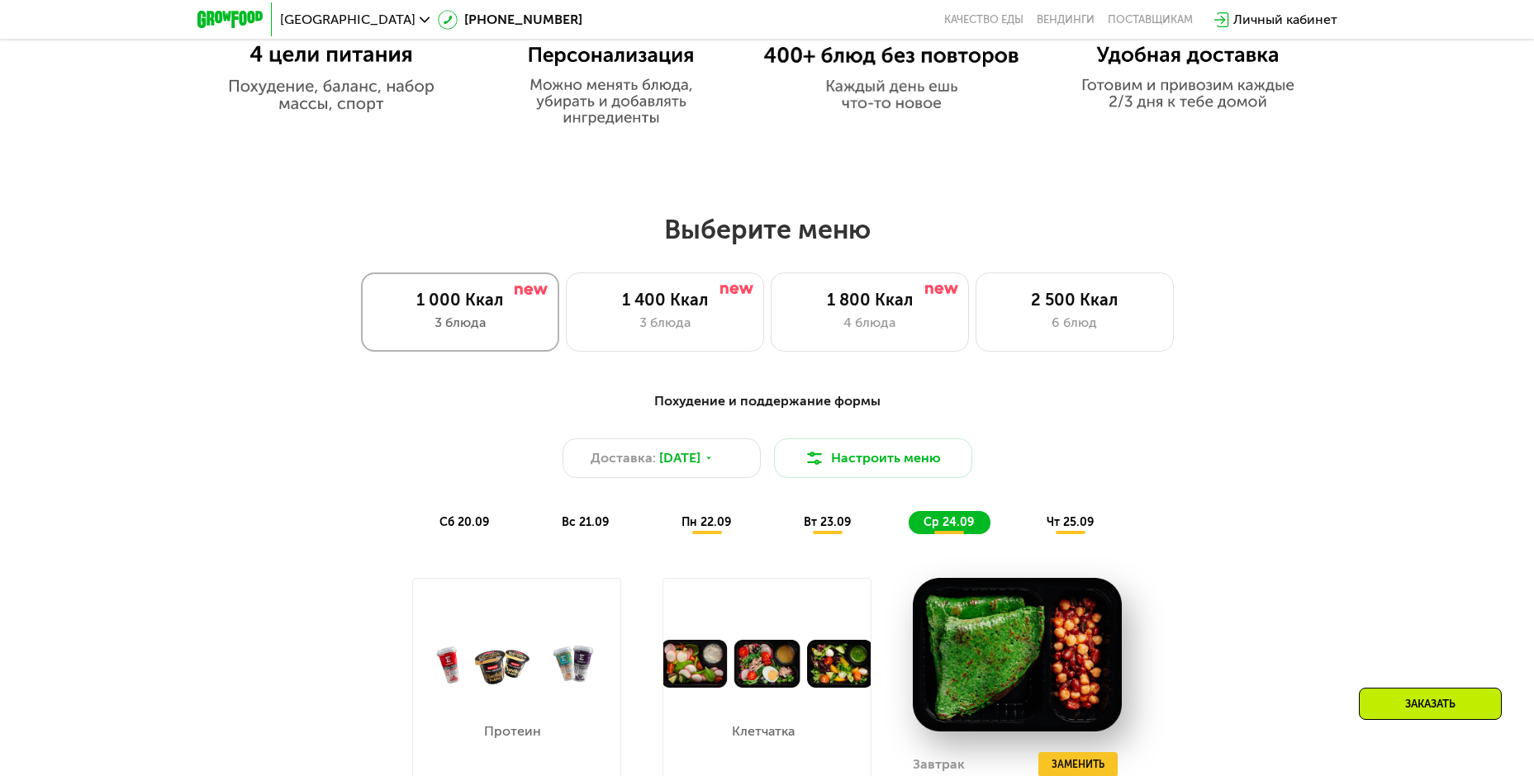
scroll to position [1322, 0]
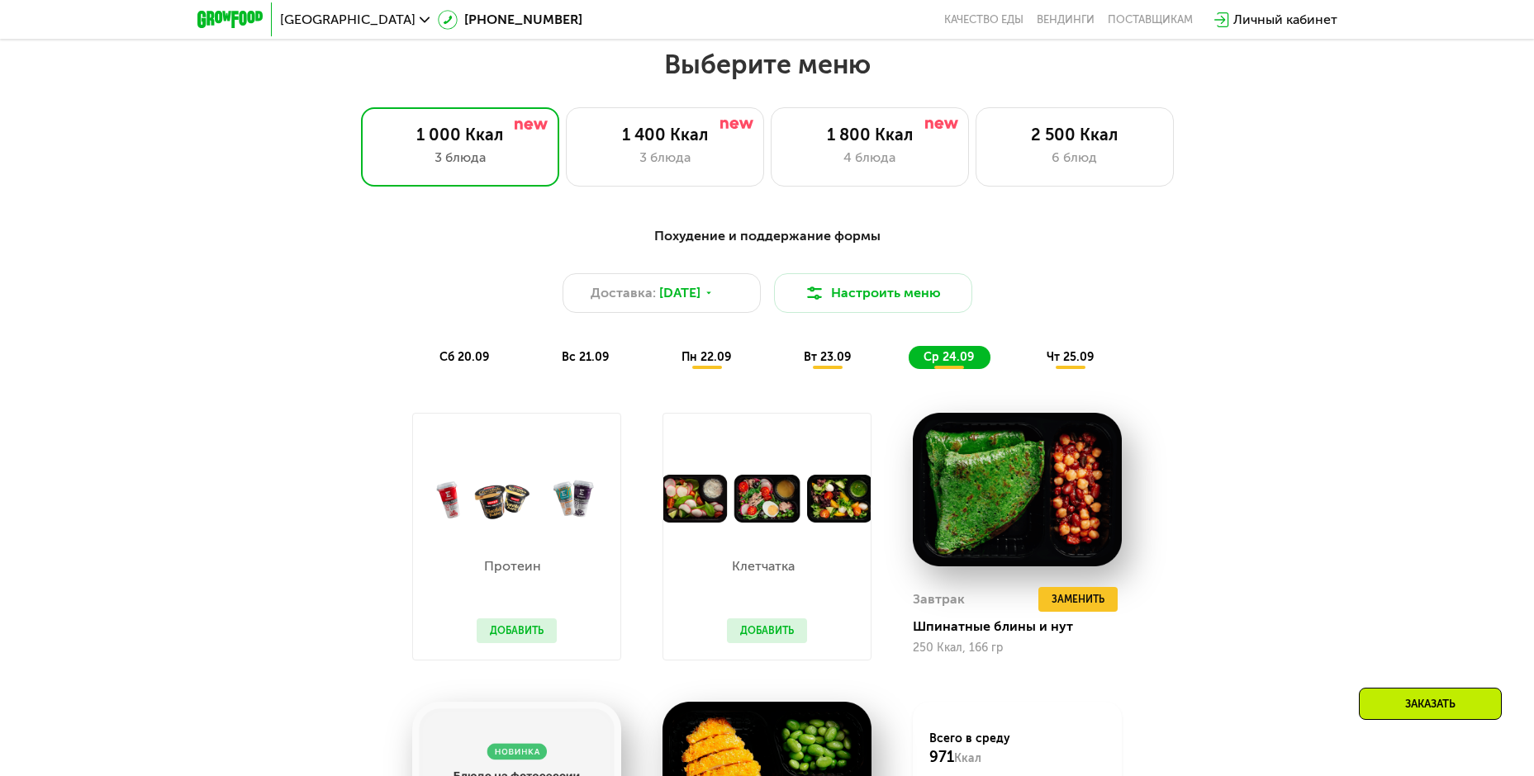
click at [1064, 364] on span "чт 25.09" at bounding box center [1070, 357] width 47 height 14
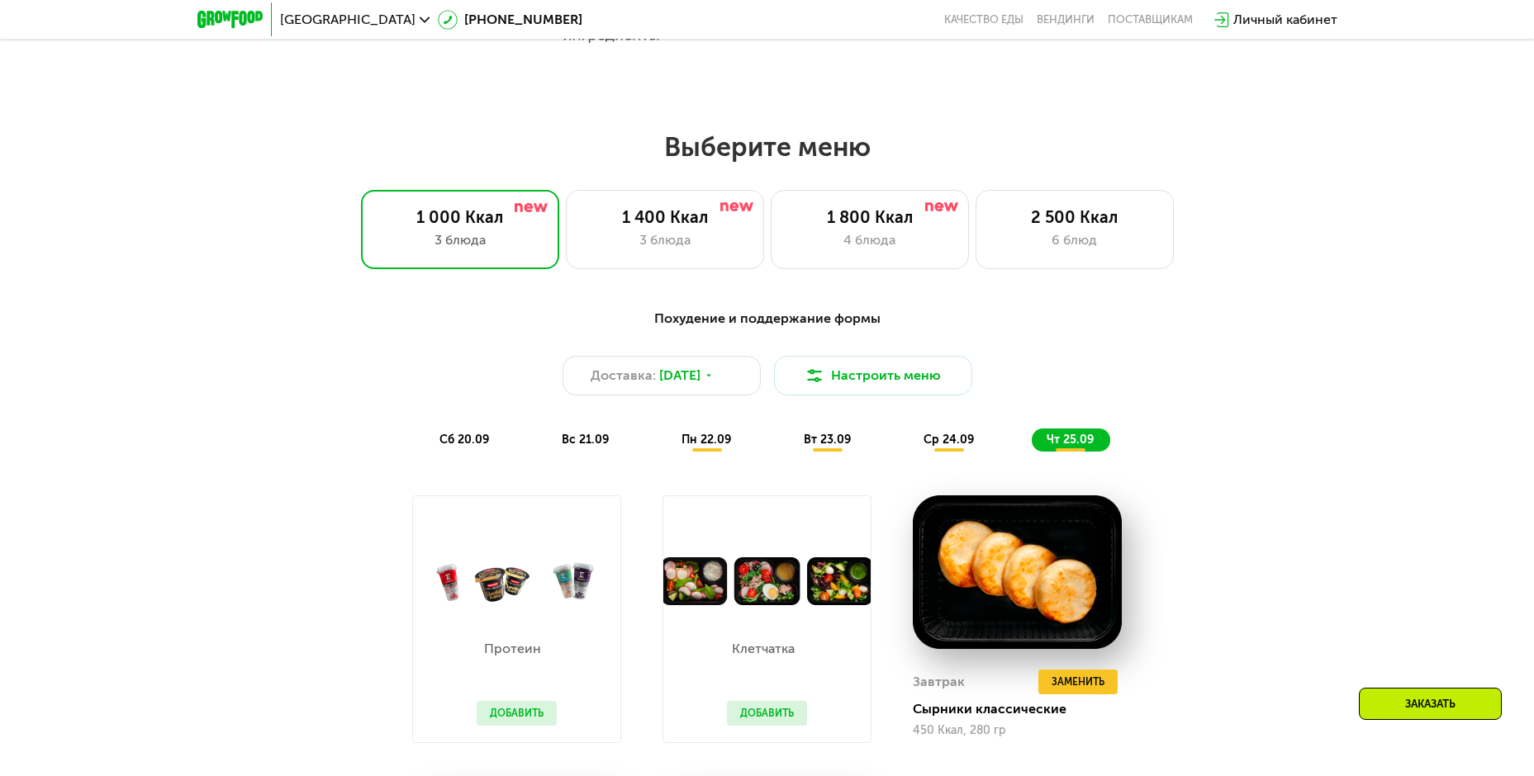
scroll to position [743, 0]
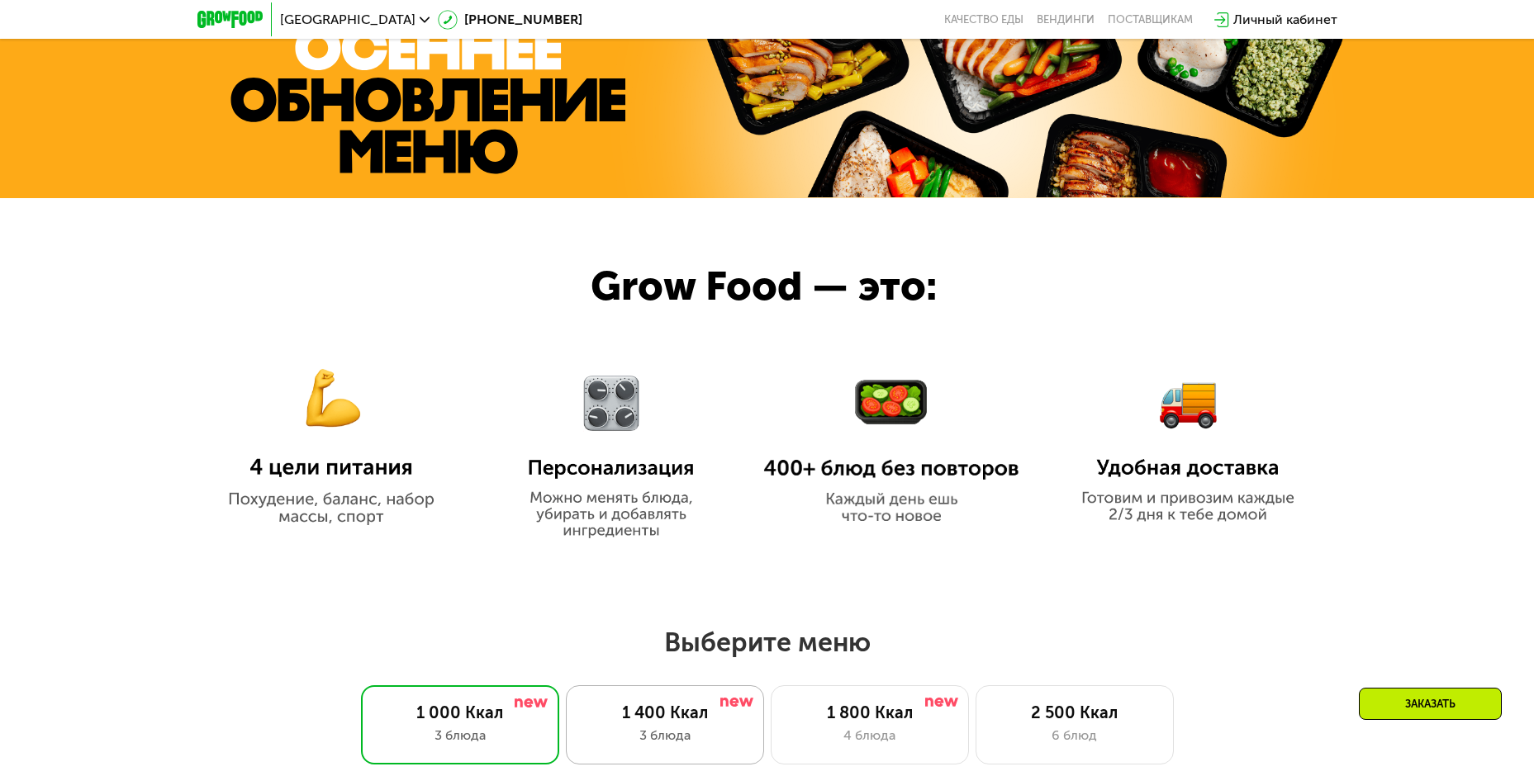
click at [605, 715] on div "1 400 Ккал" at bounding box center [665, 713] width 164 height 20
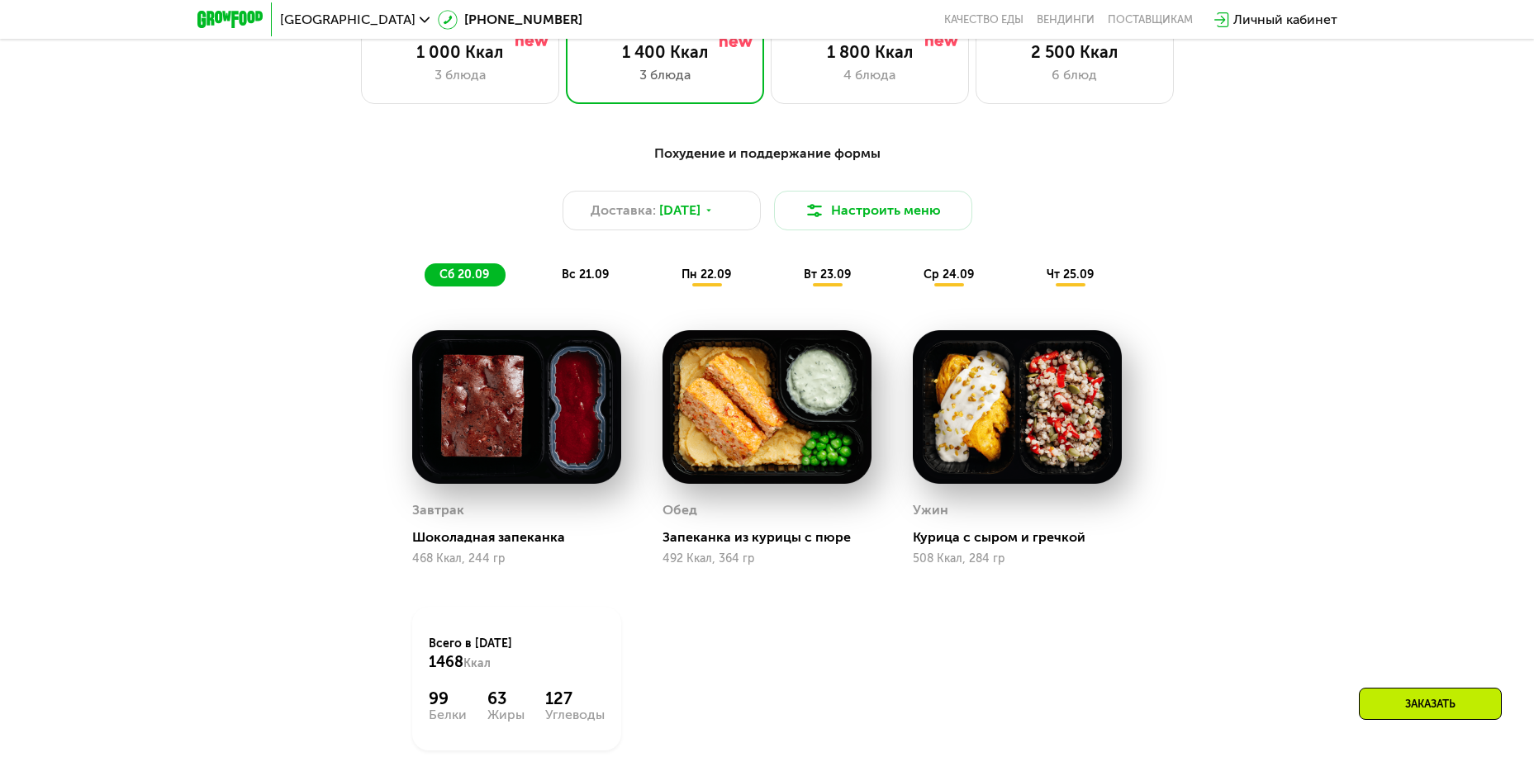
scroll to position [1487, 0]
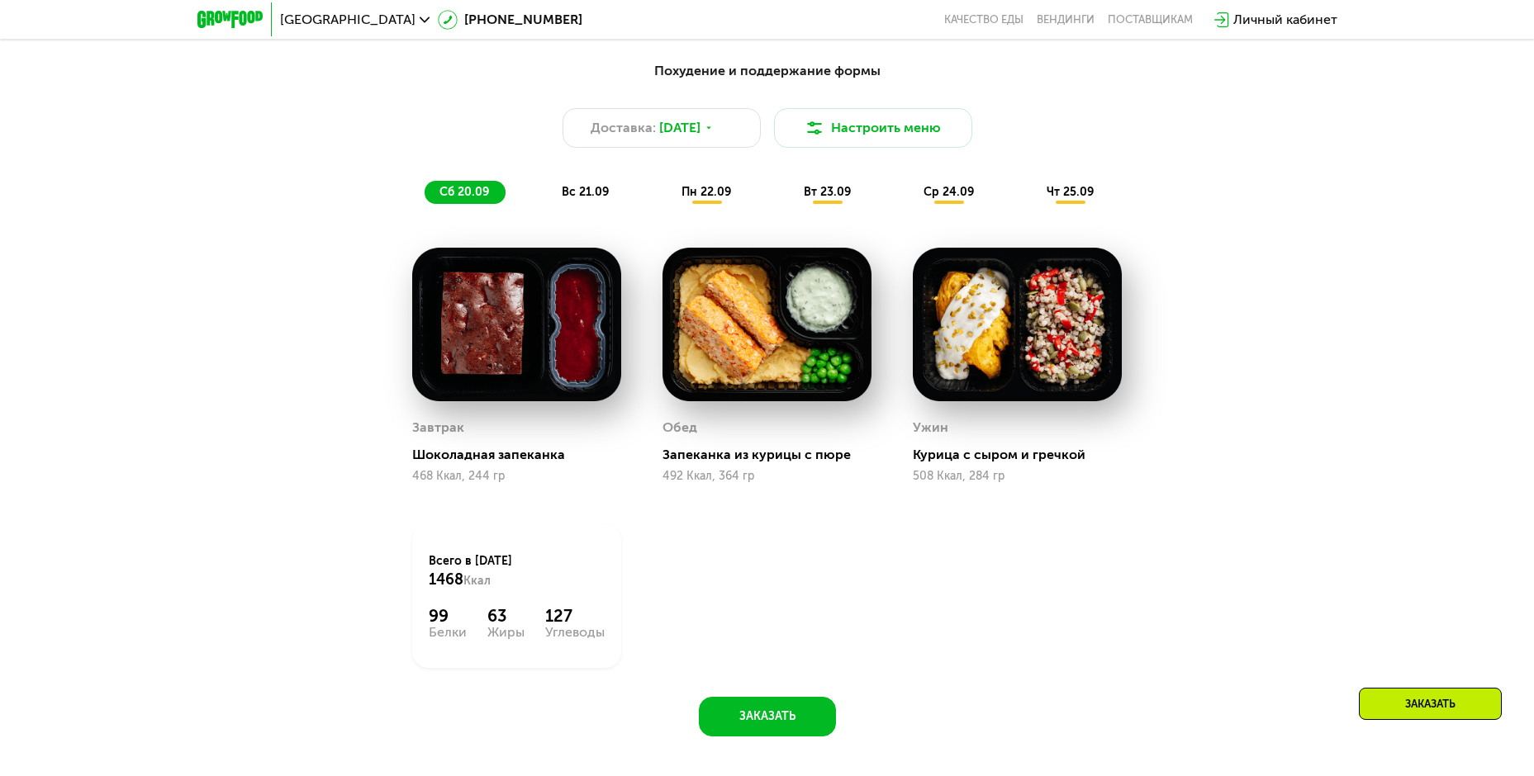
click at [576, 196] on span "вс 21.09" at bounding box center [585, 192] width 47 height 14
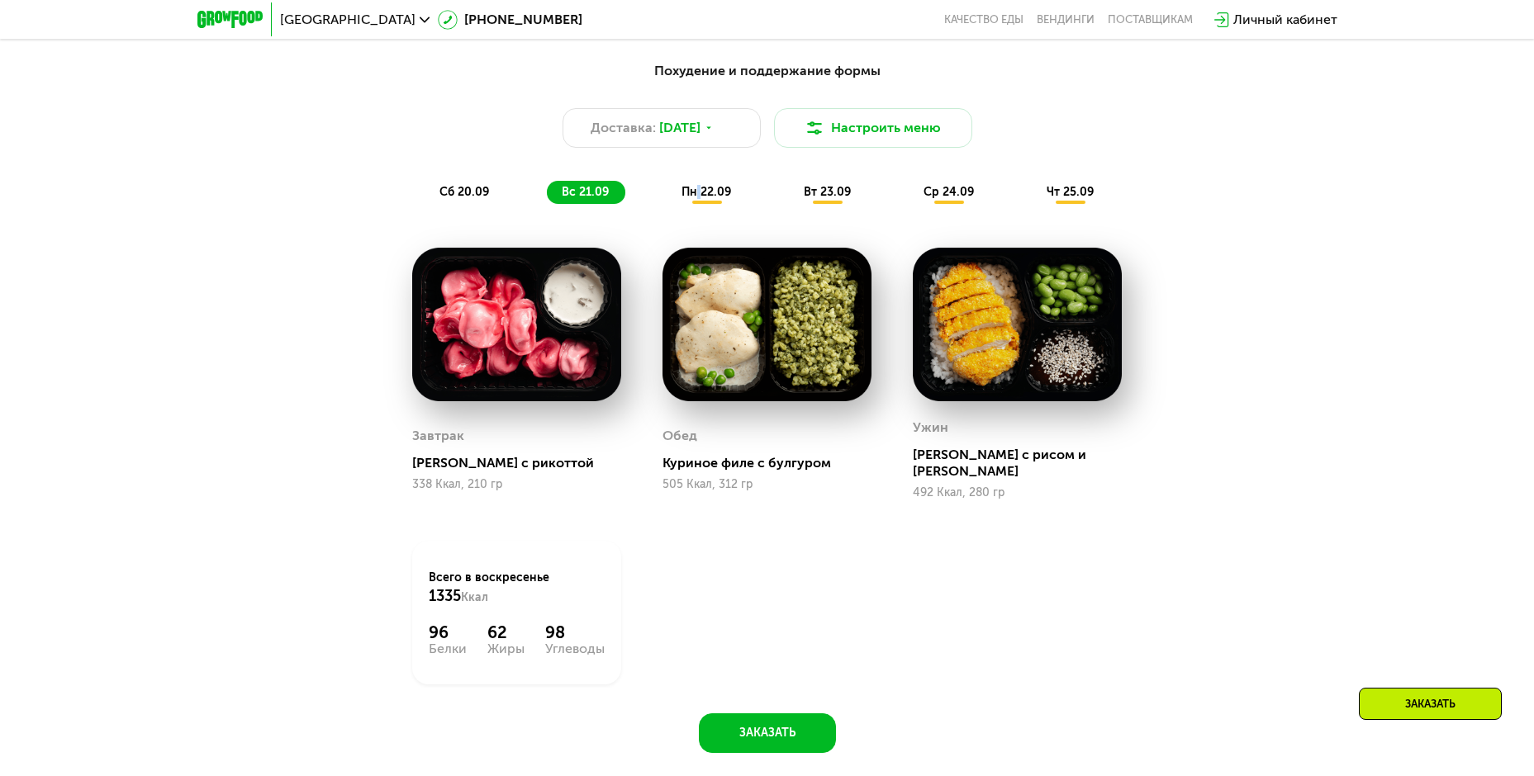
click at [699, 195] on span "пн 22.09" at bounding box center [706, 192] width 50 height 14
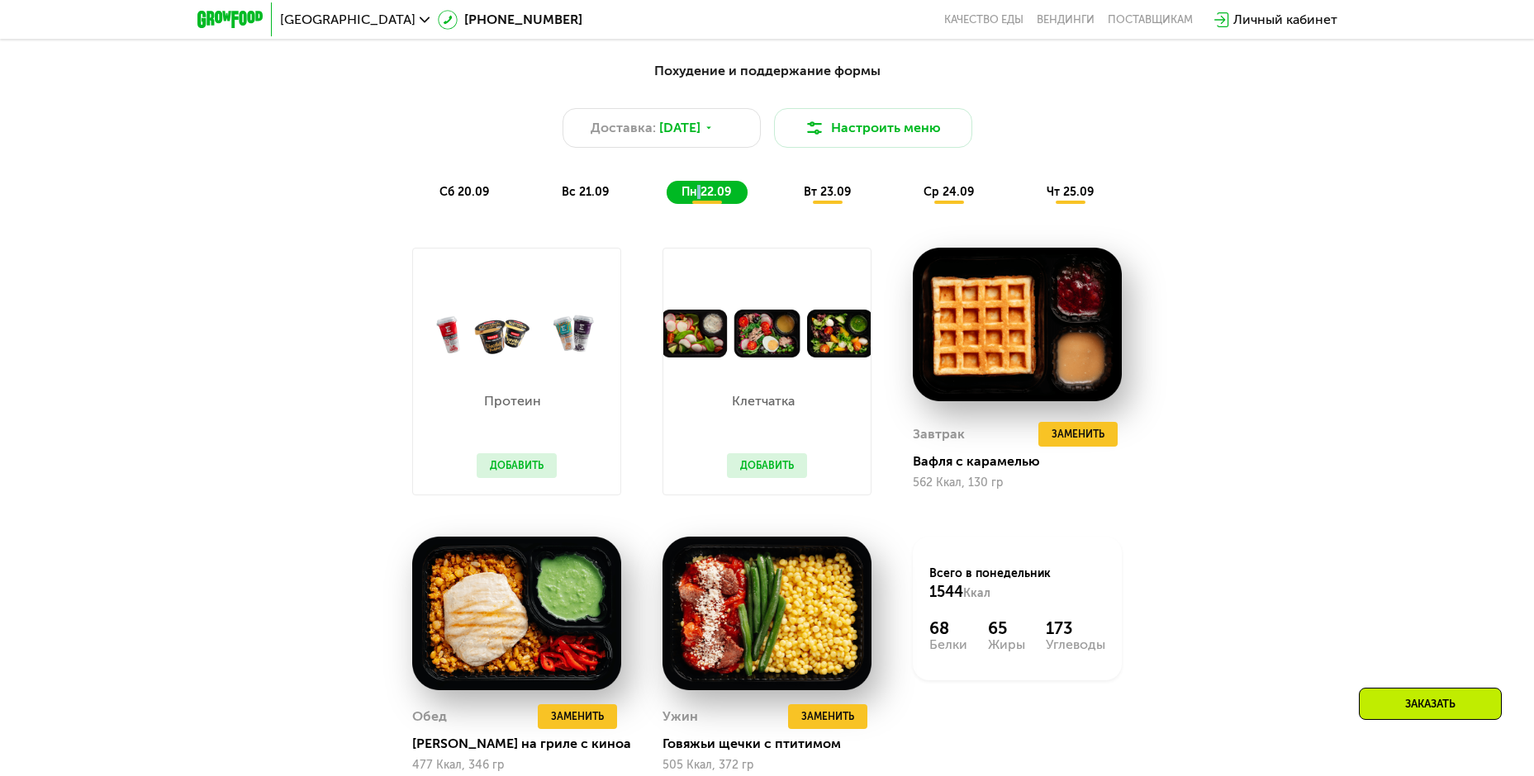
scroll to position [1569, 0]
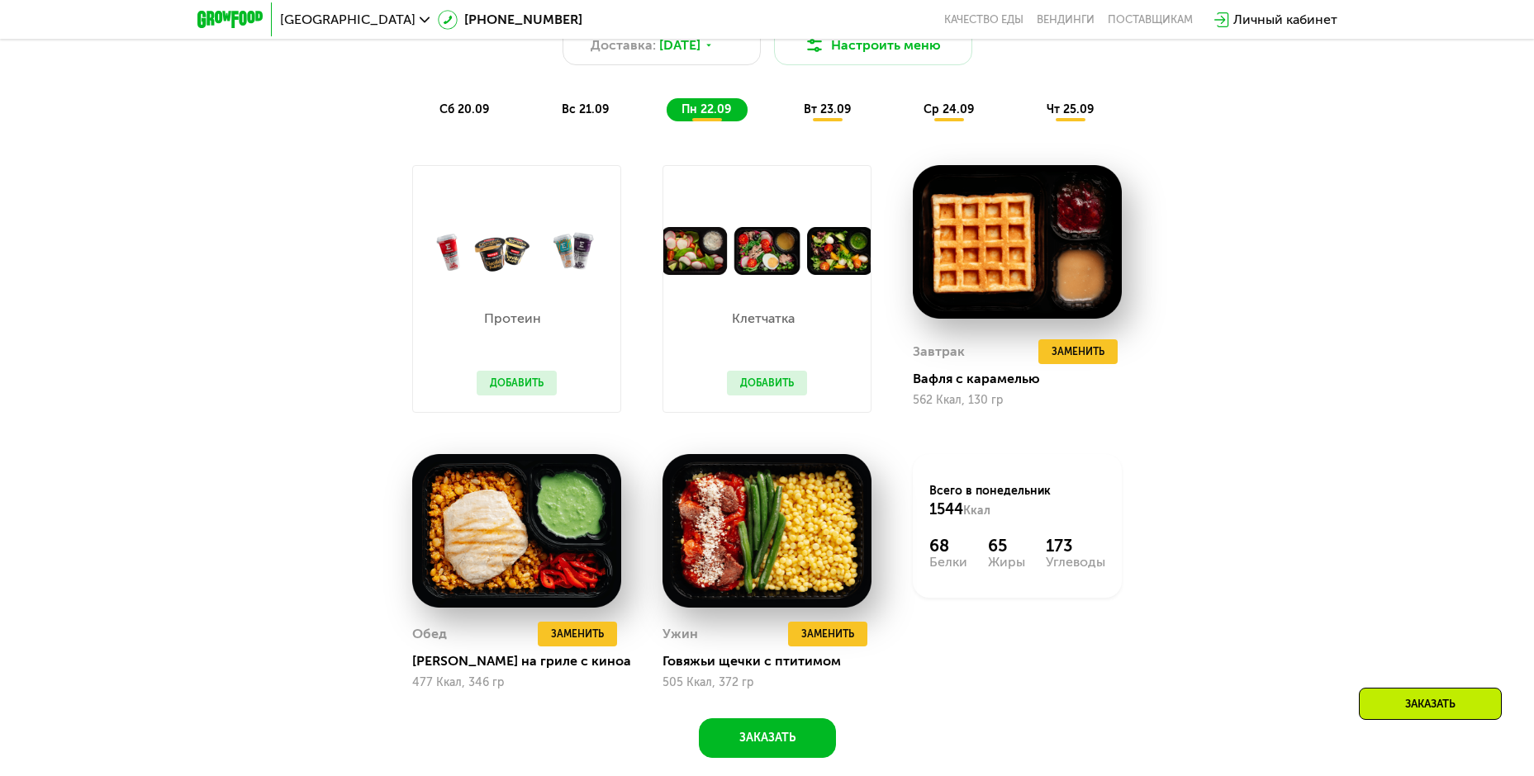
click at [837, 121] on div "вт 23.09" at bounding box center [828, 109] width 78 height 23
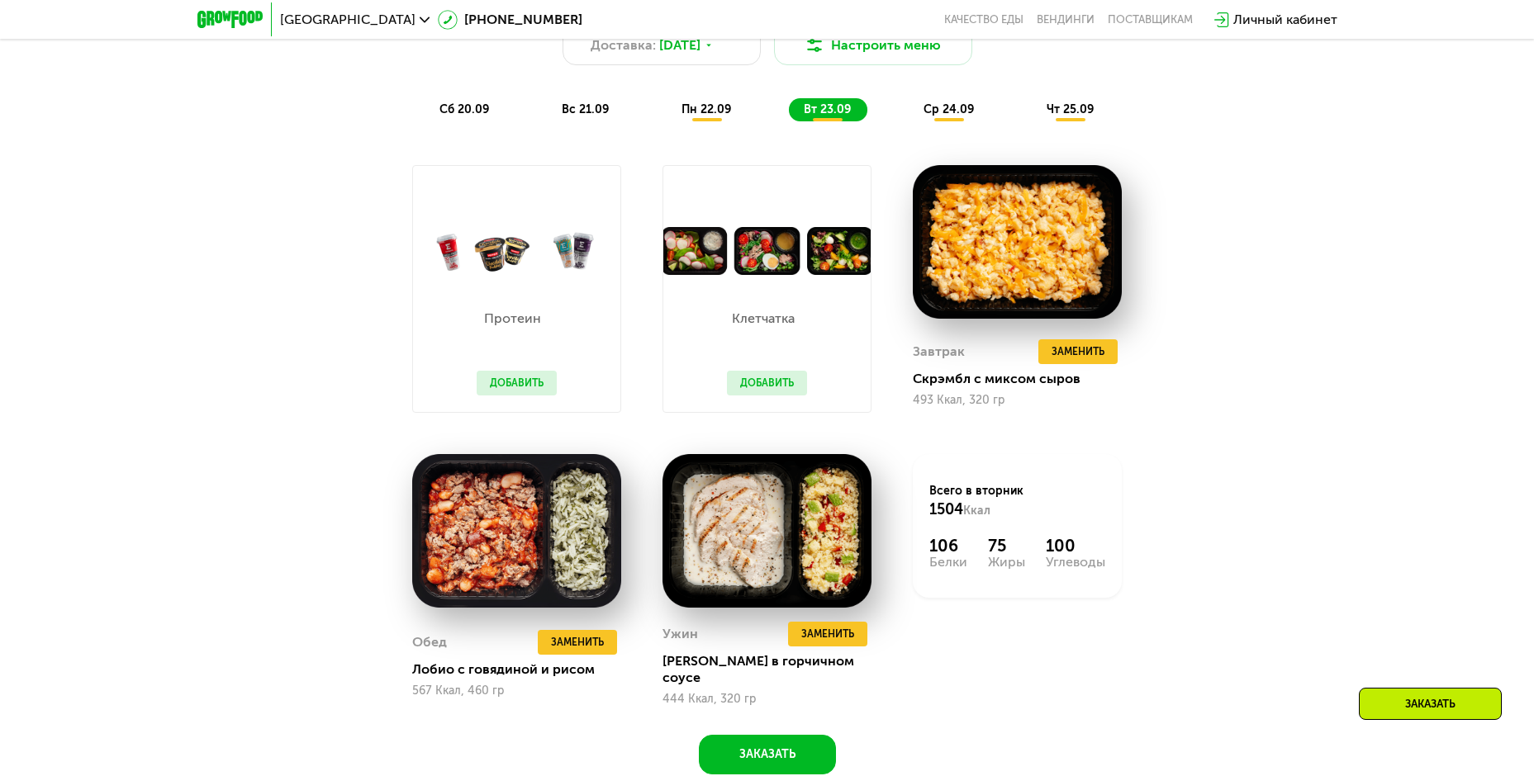
click at [941, 112] on span "ср 24.09" at bounding box center [948, 109] width 50 height 14
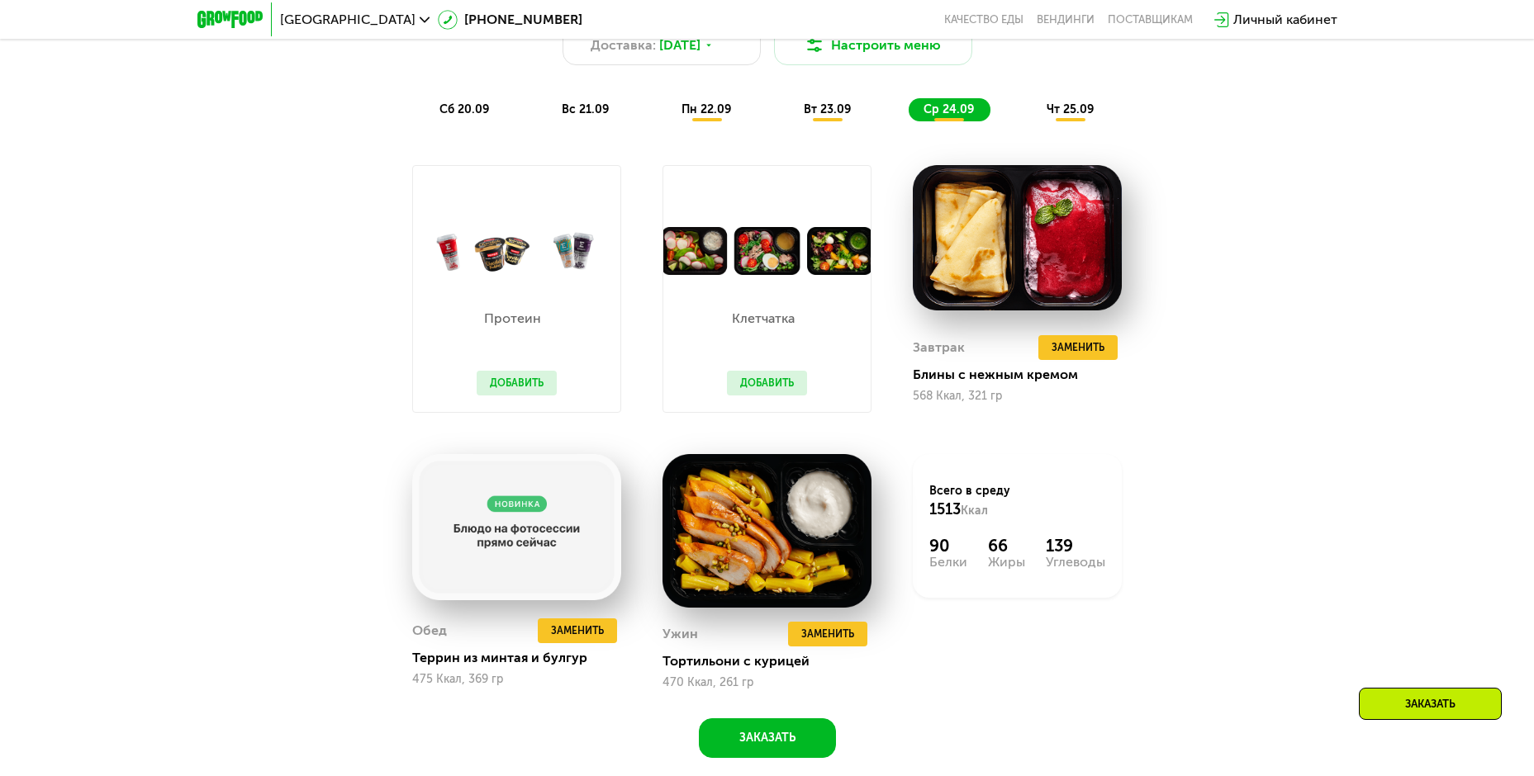
click at [1078, 121] on div "чт 25.09" at bounding box center [1071, 109] width 78 height 23
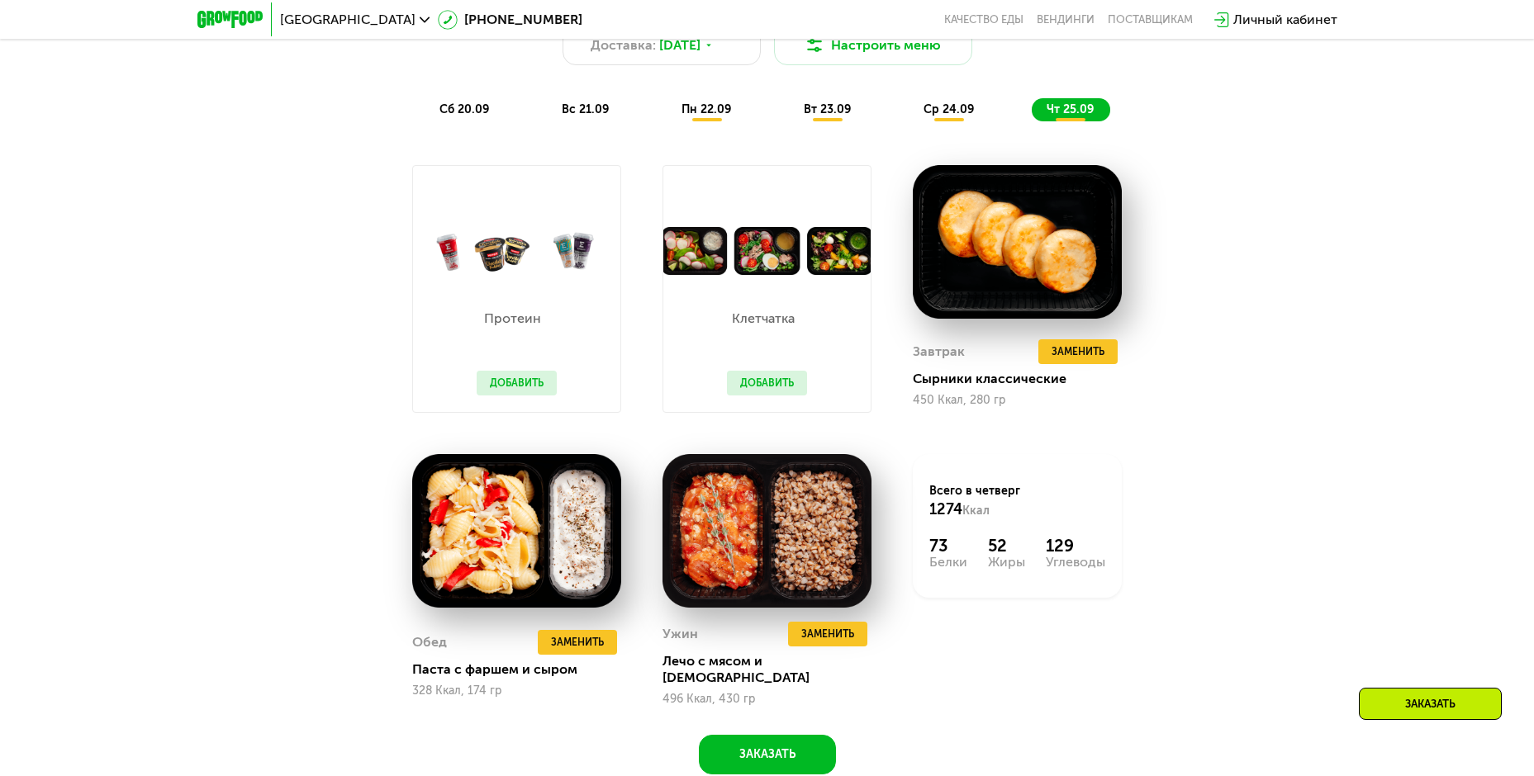
scroll to position [1404, 0]
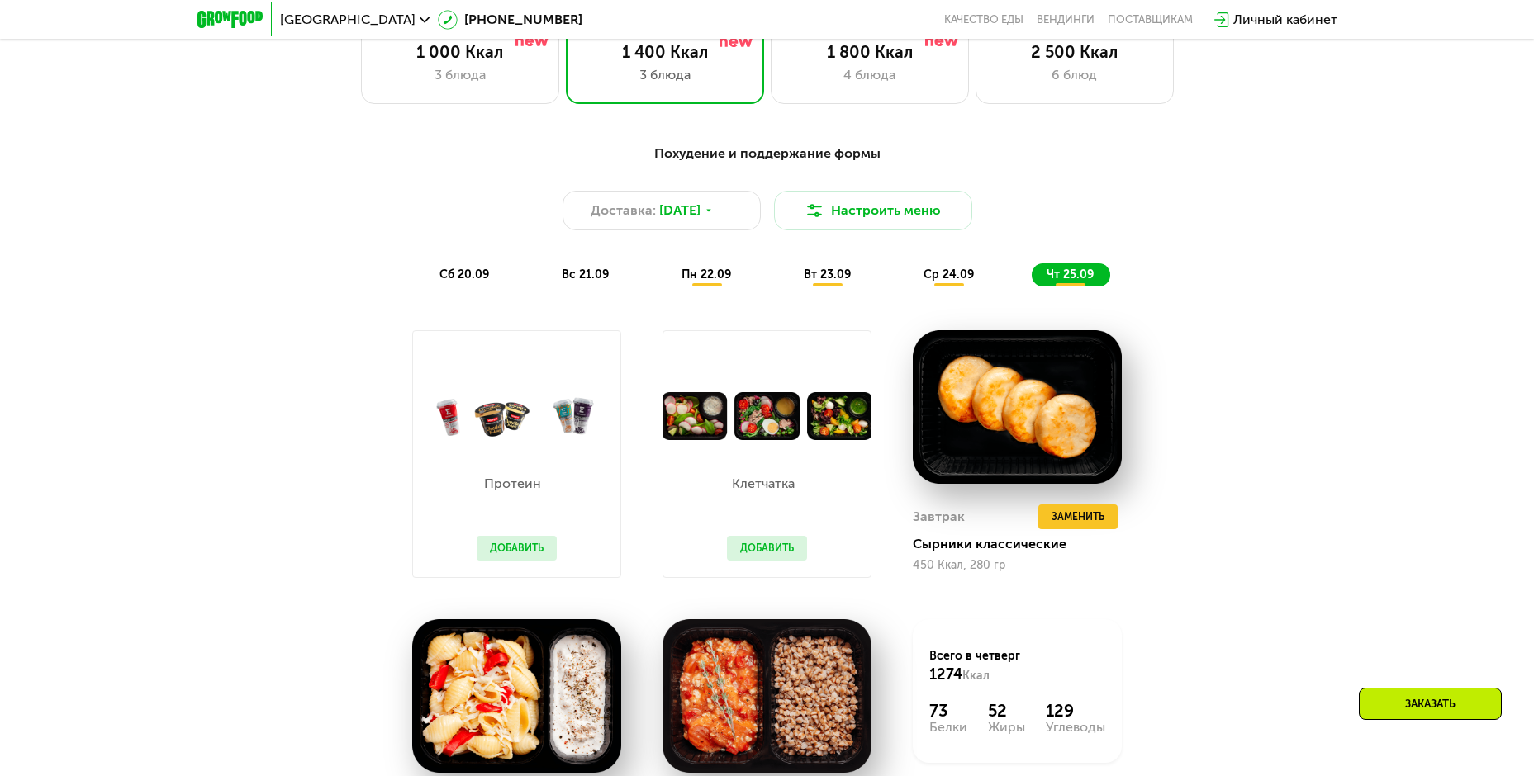
click at [950, 281] on span "ср 24.09" at bounding box center [948, 275] width 50 height 14
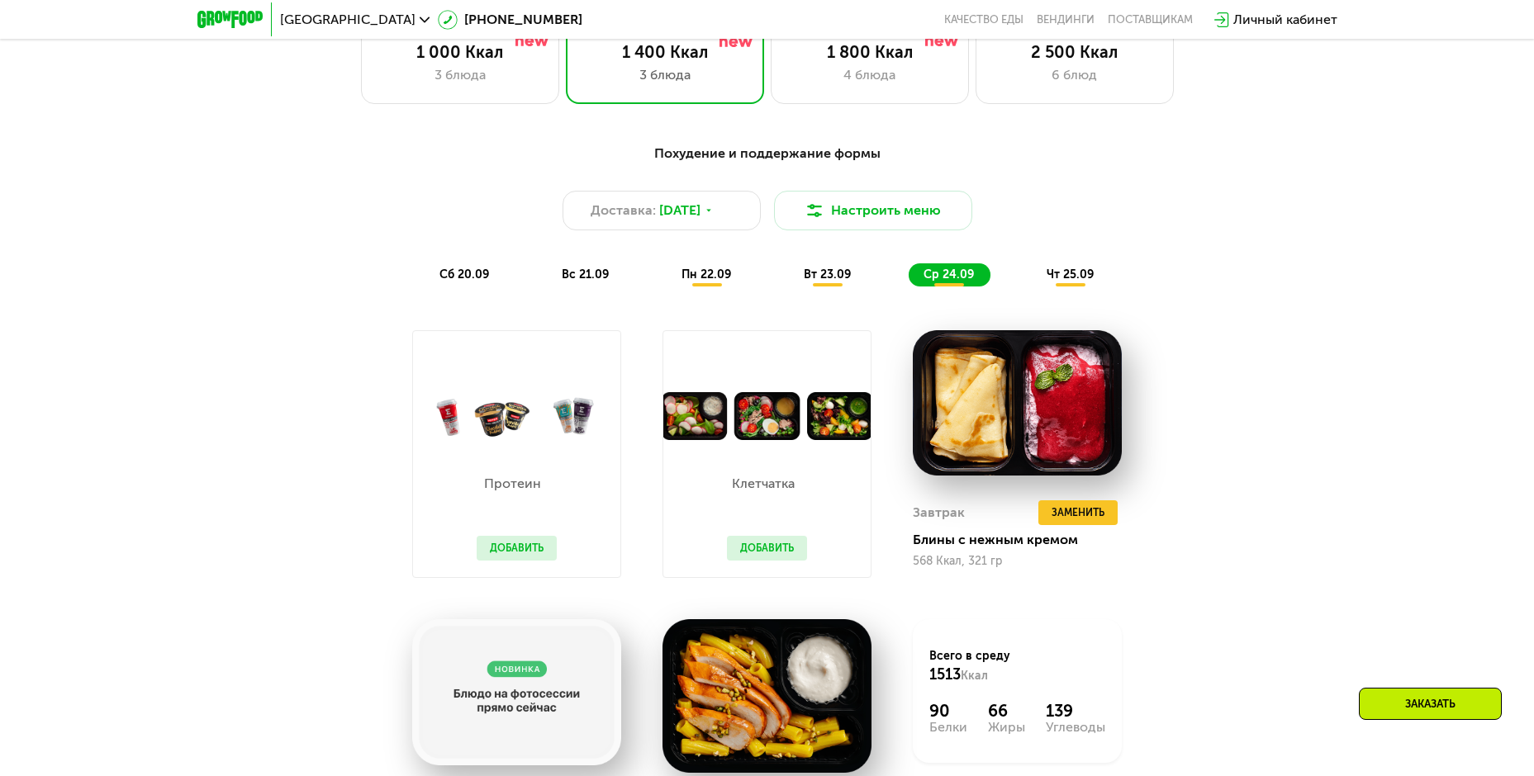
click at [765, 548] on button "Добавить" at bounding box center [767, 548] width 80 height 25
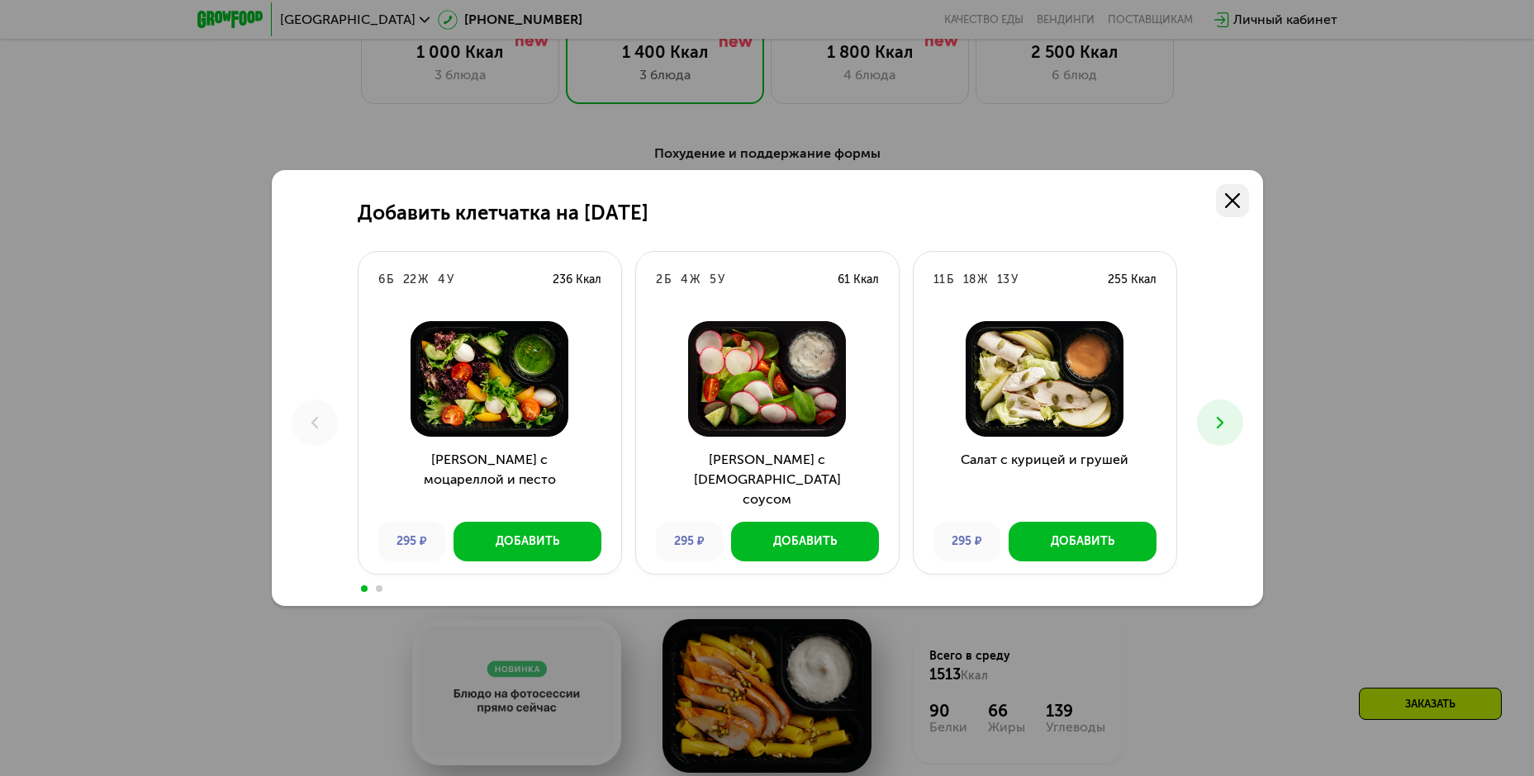
click at [1230, 200] on use at bounding box center [1232, 200] width 15 height 15
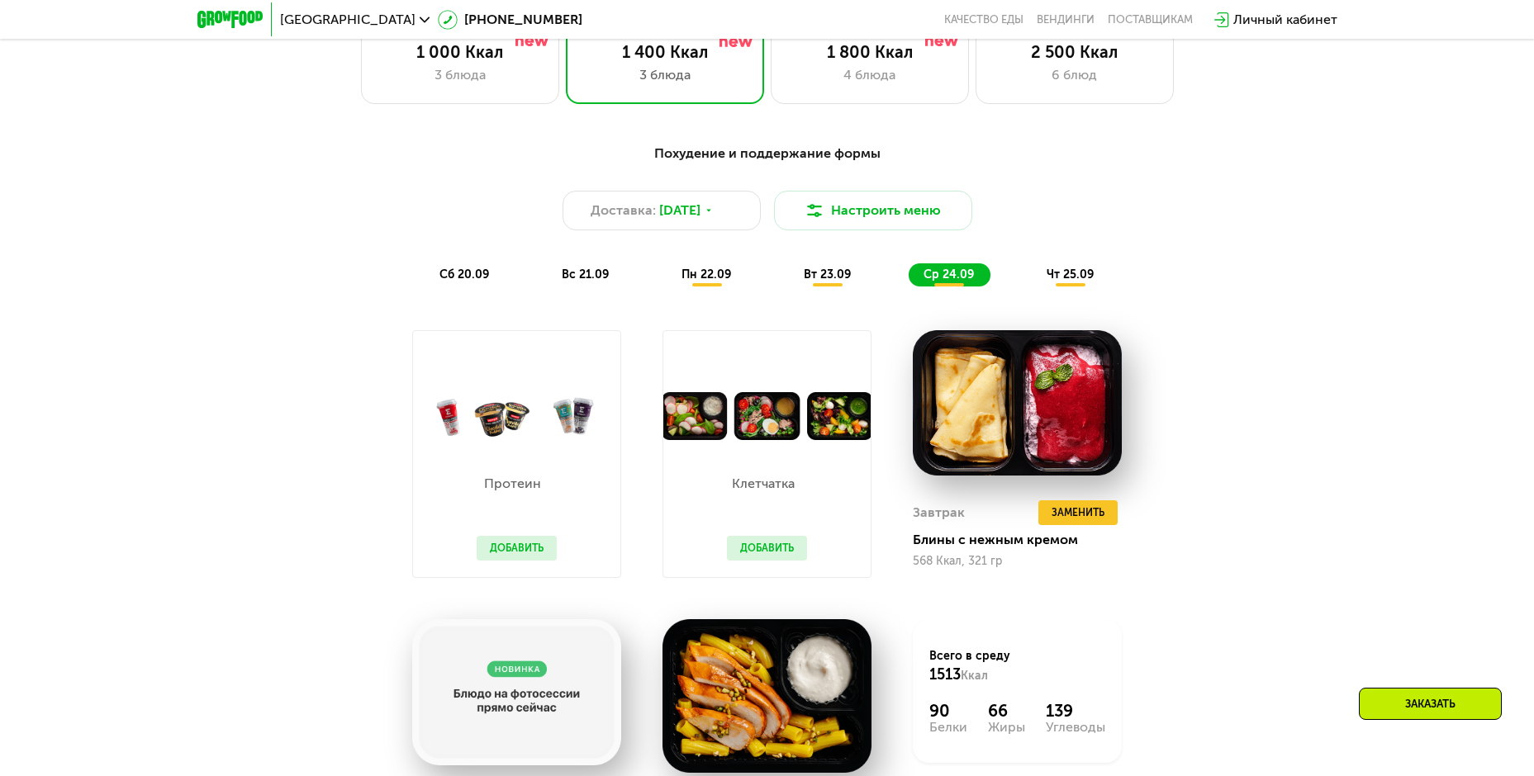
click at [824, 277] on span "вт 23.09" at bounding box center [827, 275] width 47 height 14
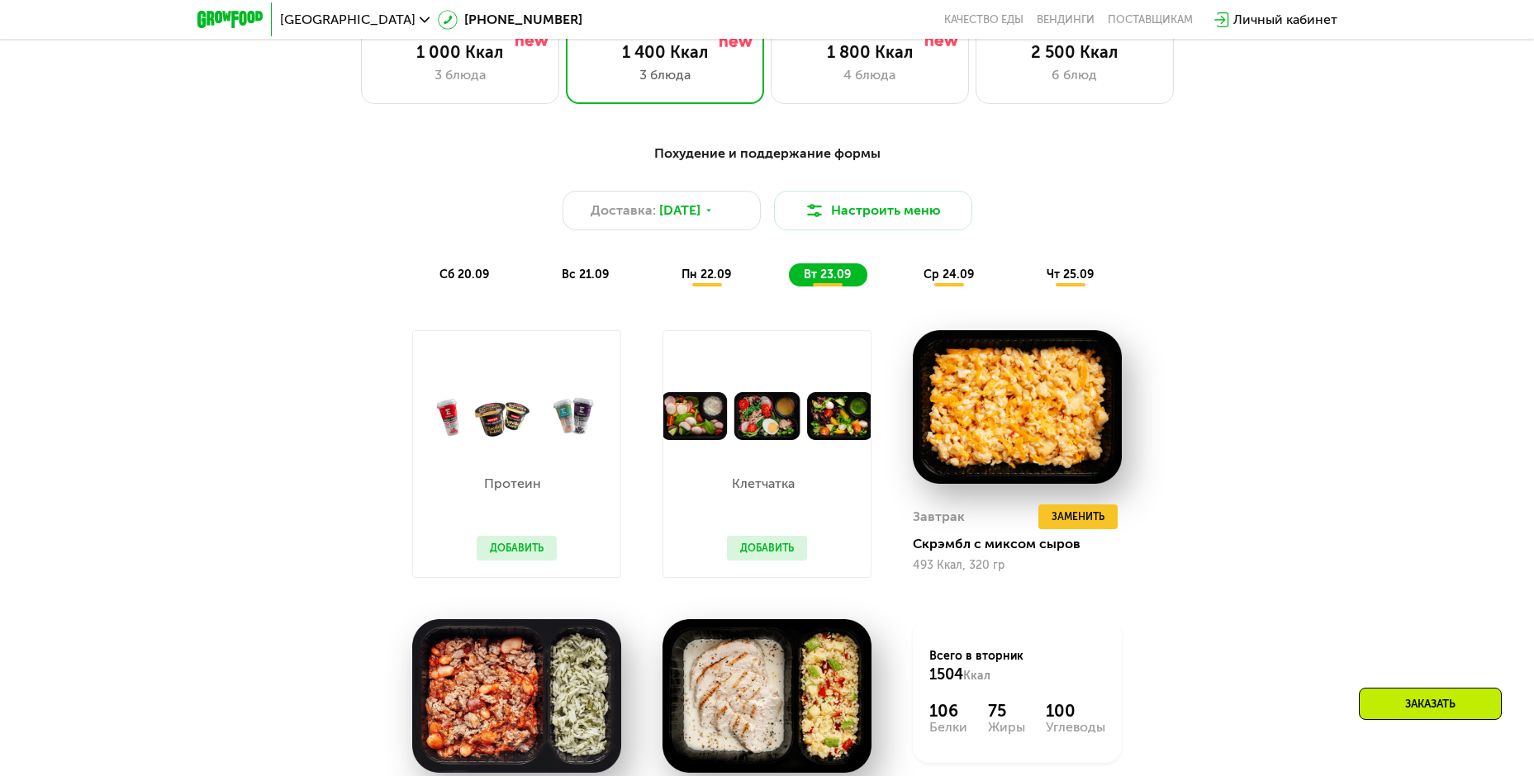
click at [716, 282] on span "пн 22.09" at bounding box center [706, 275] width 50 height 14
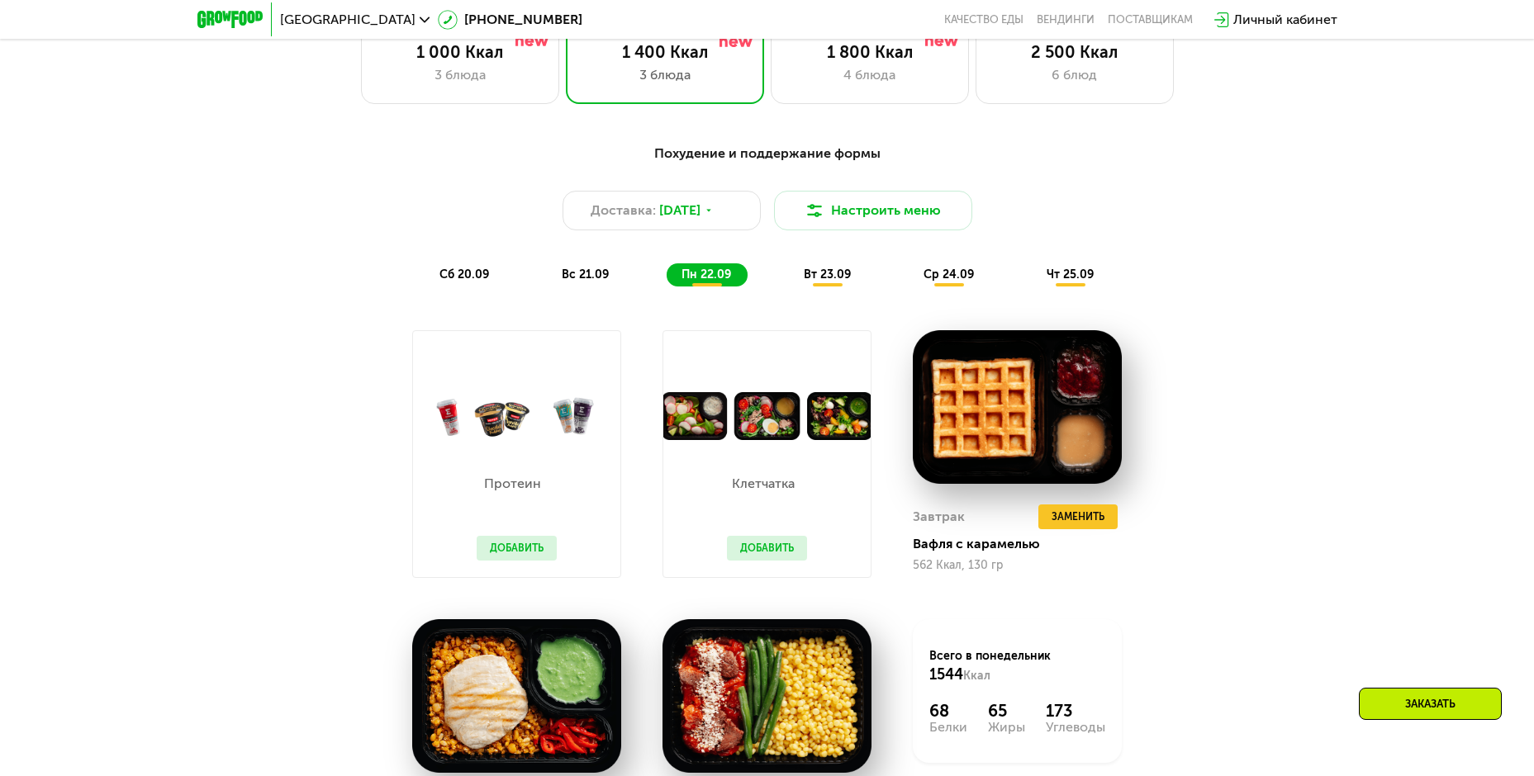
click at [555, 279] on div "вс 21.09" at bounding box center [586, 274] width 78 height 23
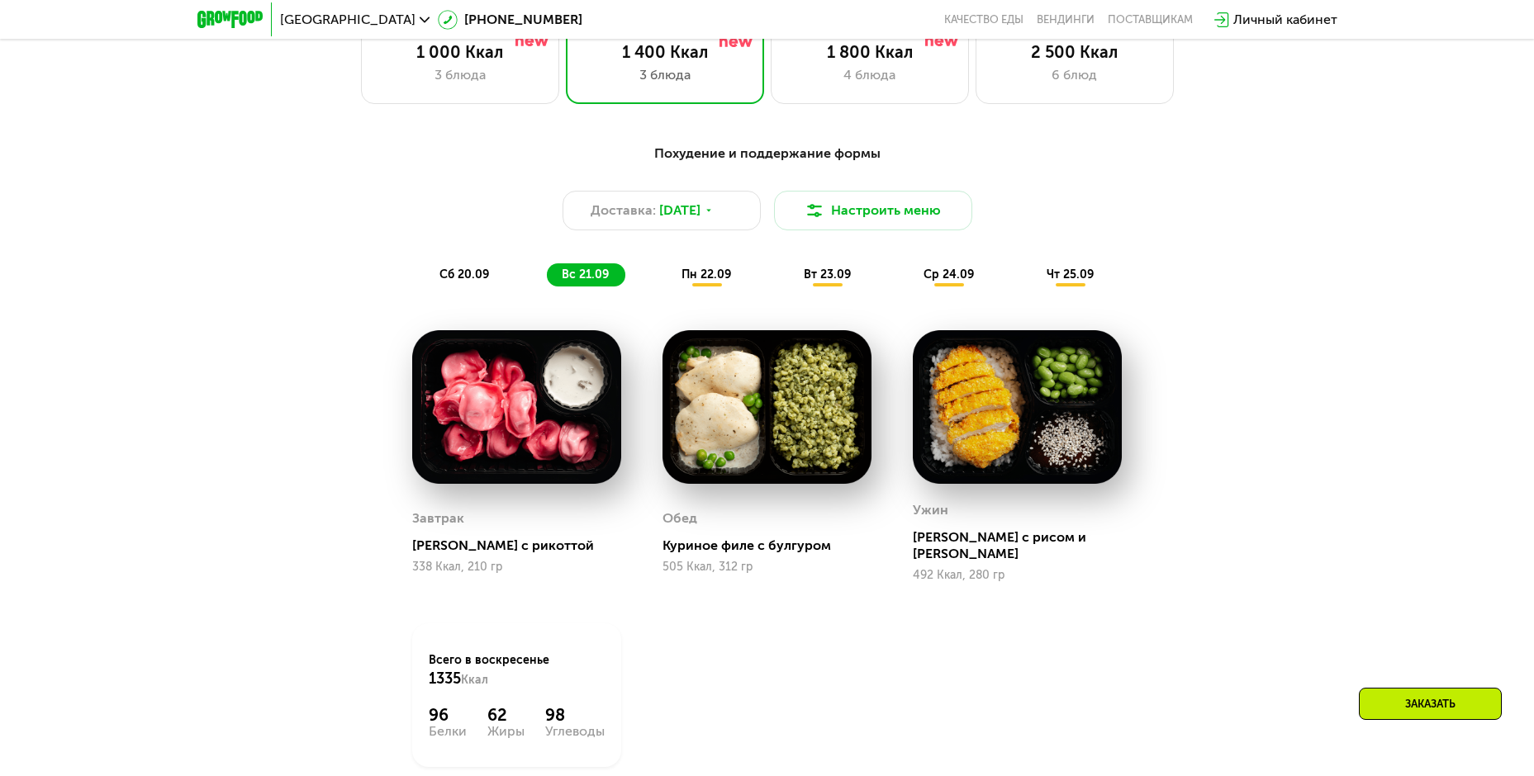
click at [479, 277] on span "сб 20.09" at bounding box center [464, 275] width 50 height 14
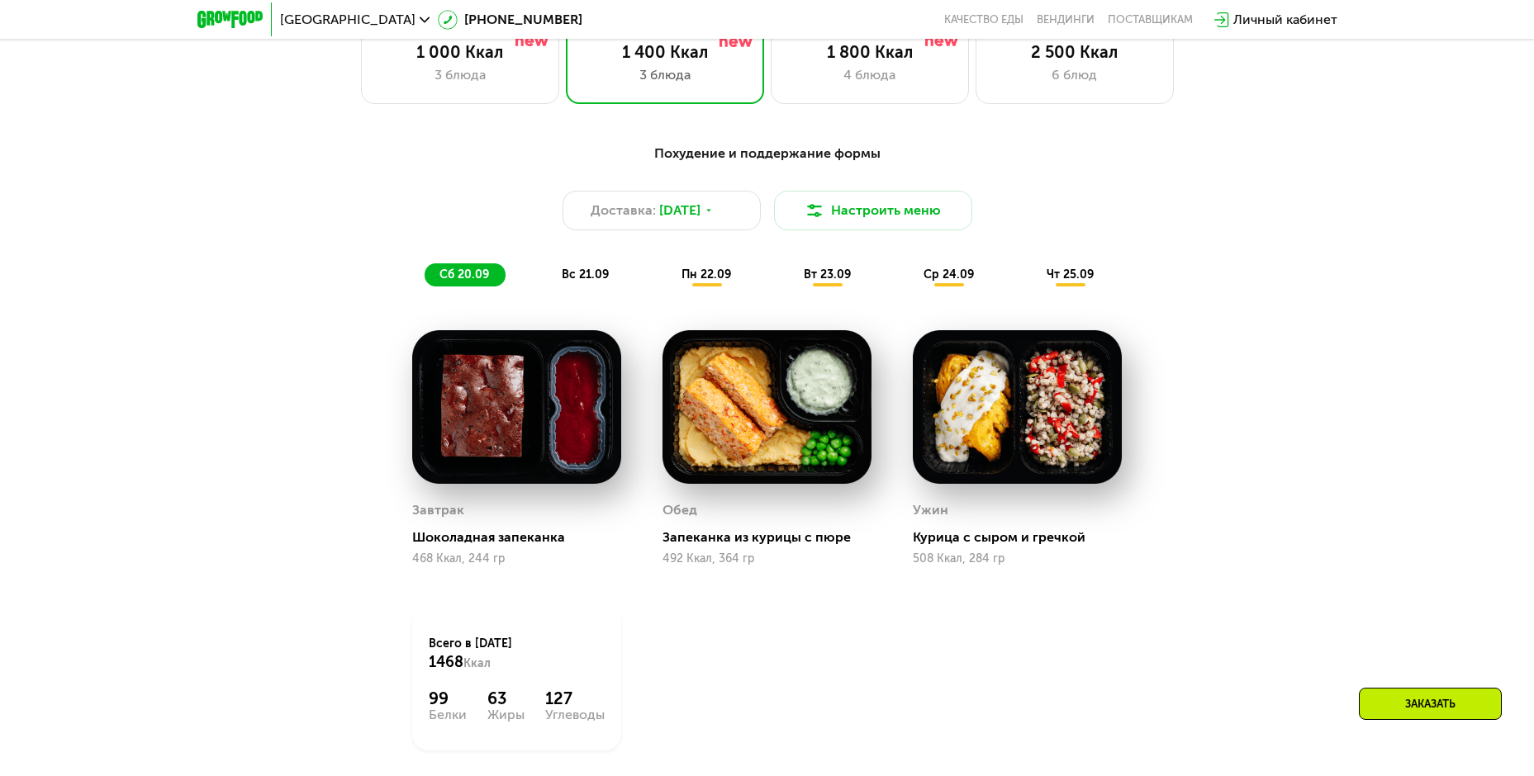
click at [706, 276] on span "пн 22.09" at bounding box center [706, 275] width 50 height 14
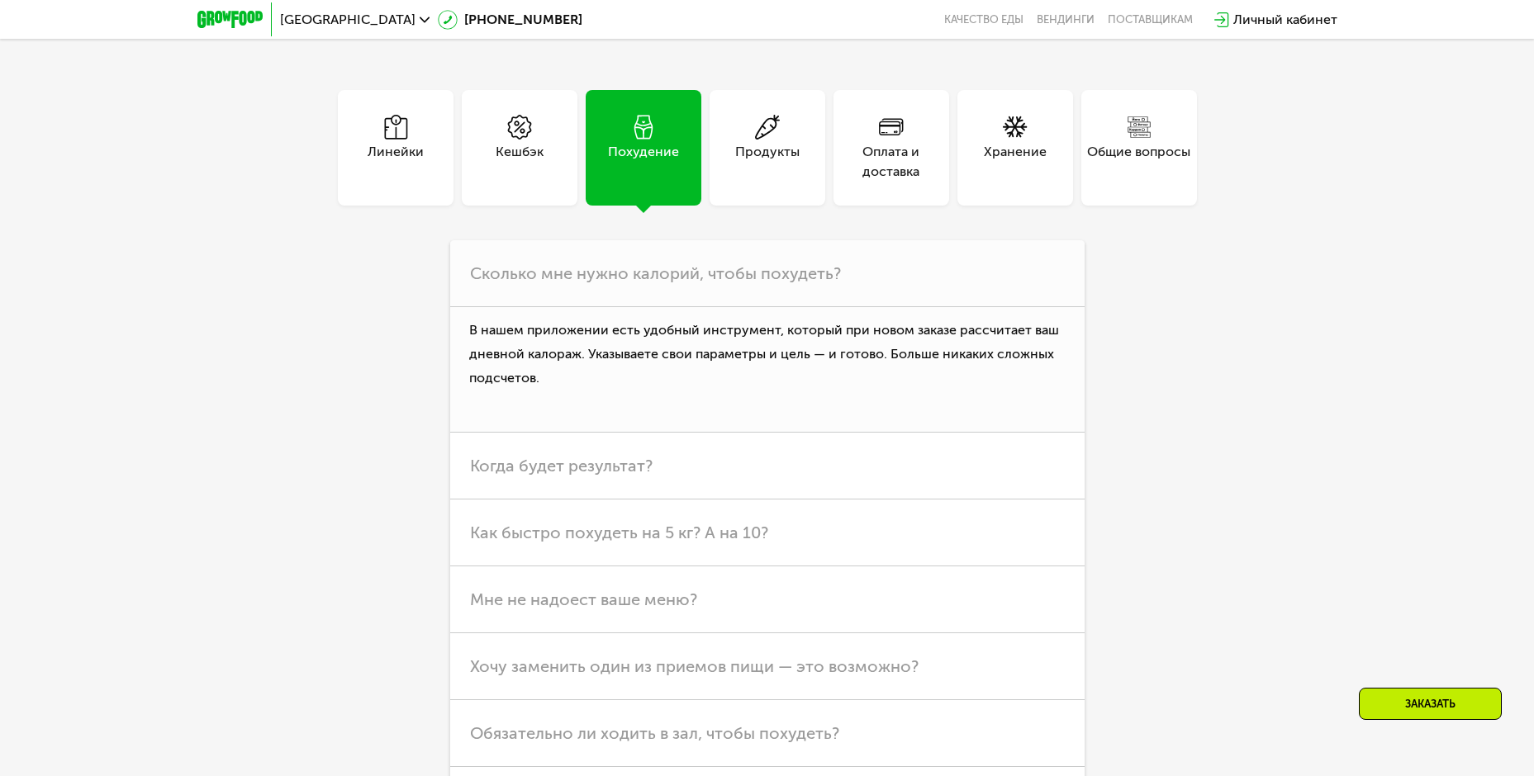
scroll to position [4856, 0]
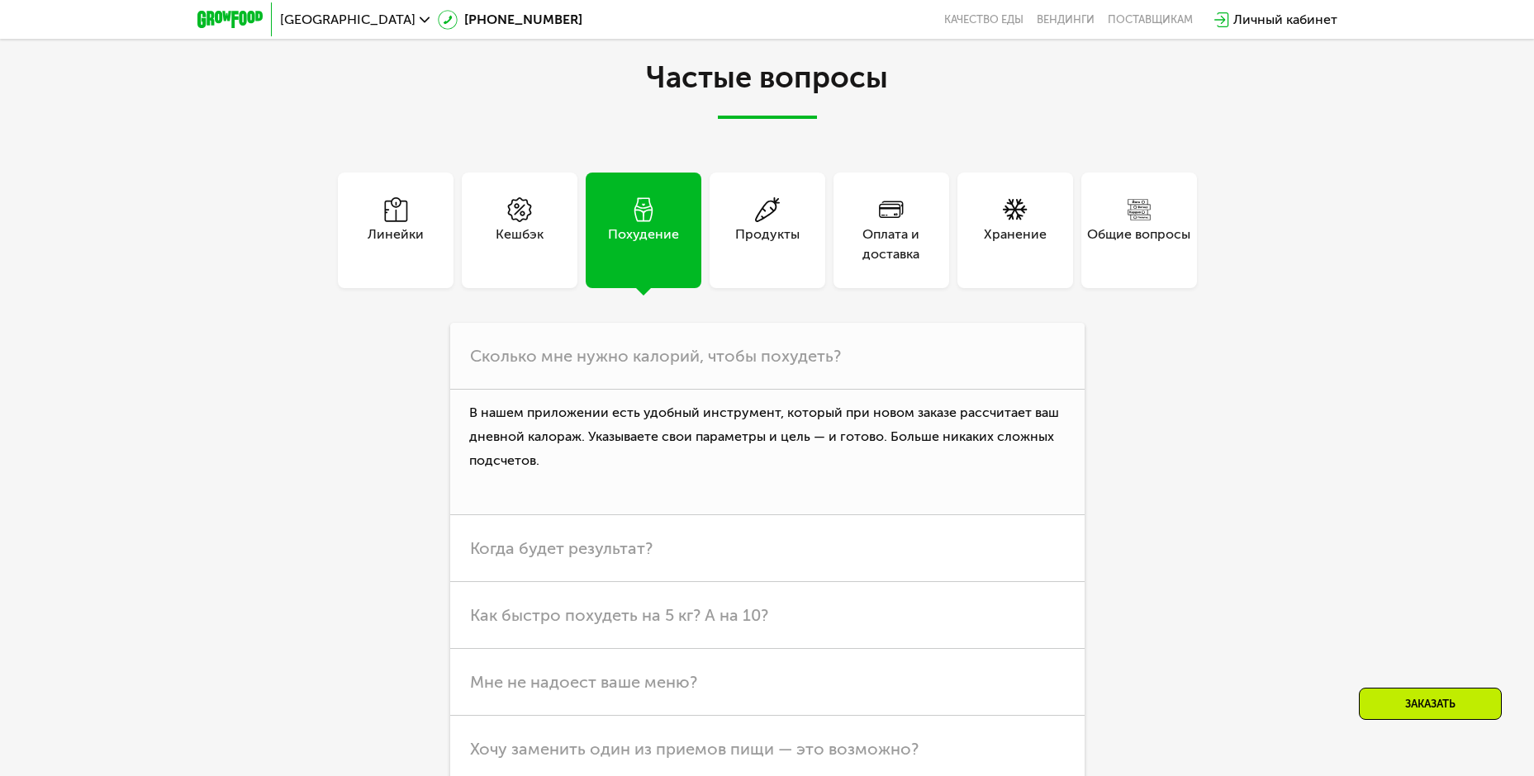
click at [387, 225] on div "Линейки" at bounding box center [396, 245] width 56 height 40
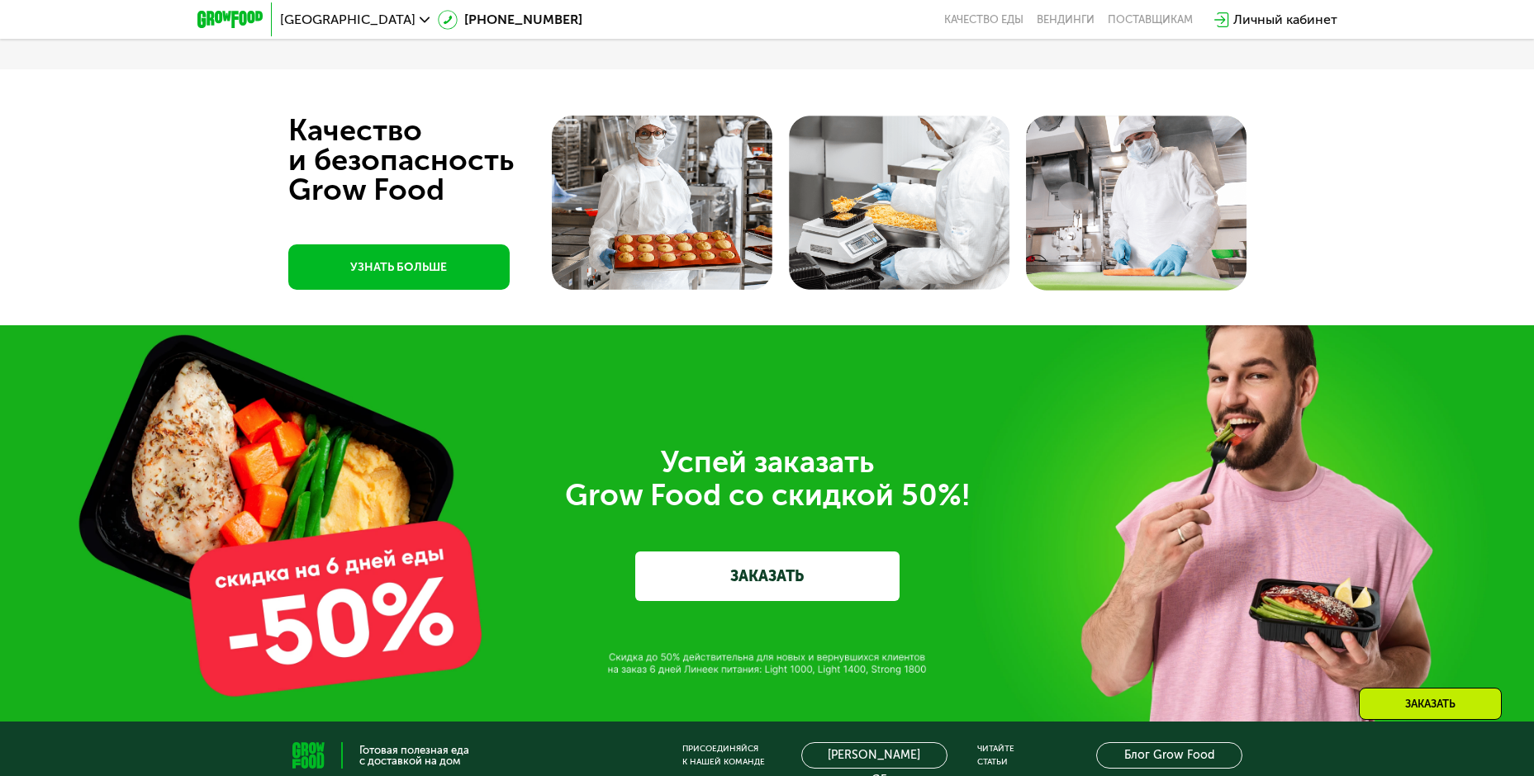
scroll to position [5703, 0]
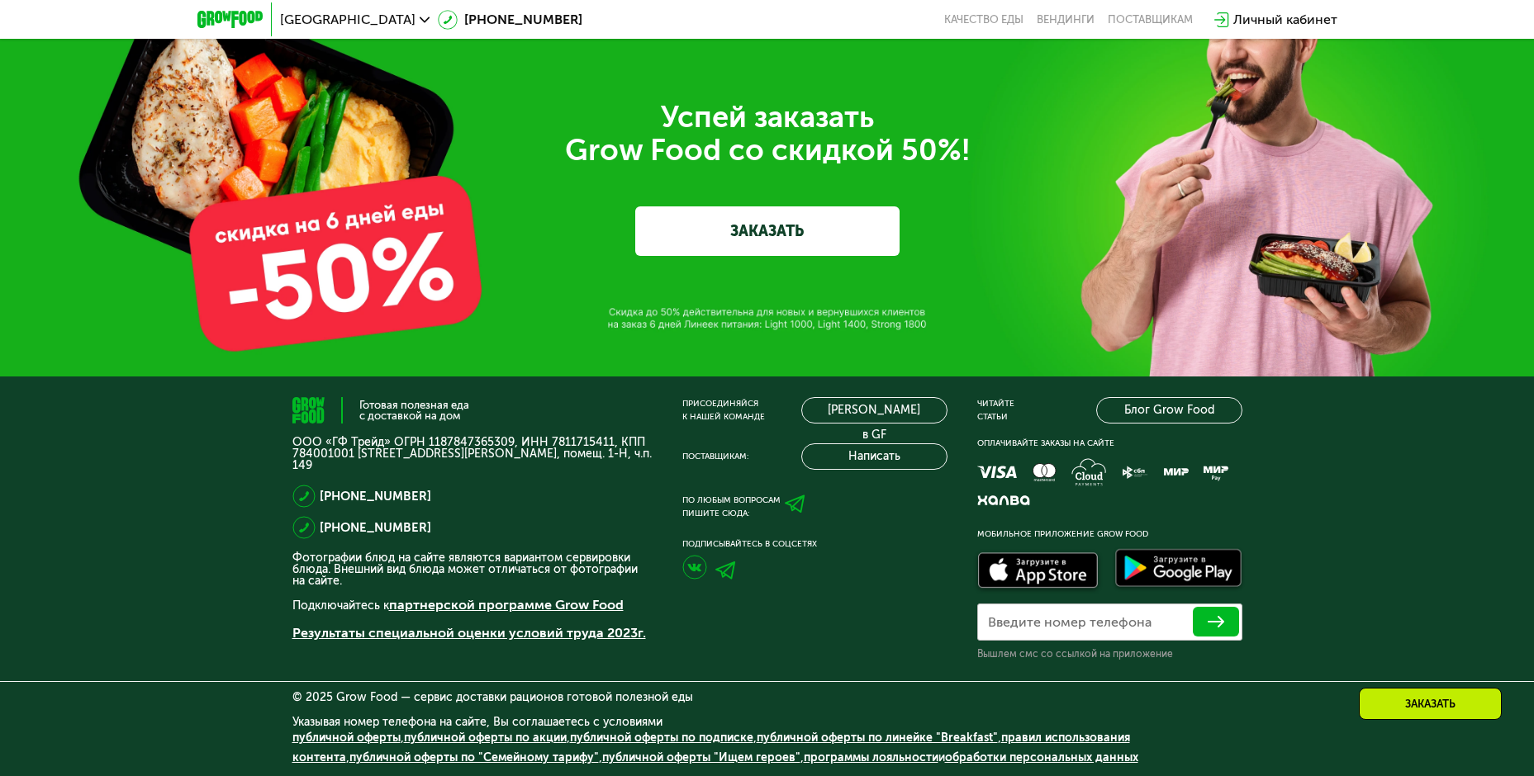
click at [736, 222] on link "ЗАКАЗАТЬ" at bounding box center [767, 231] width 264 height 50
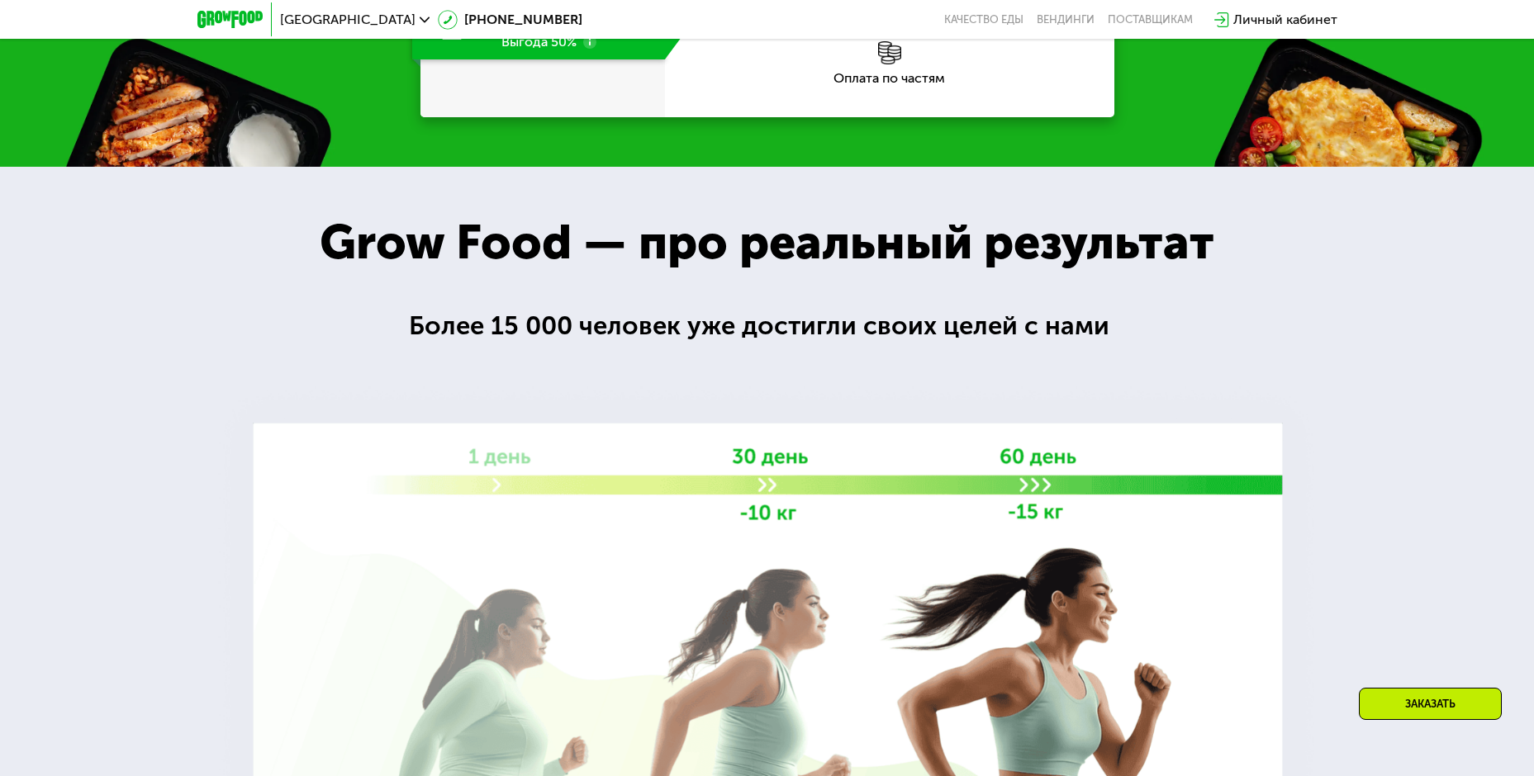
scroll to position [2336, 0]
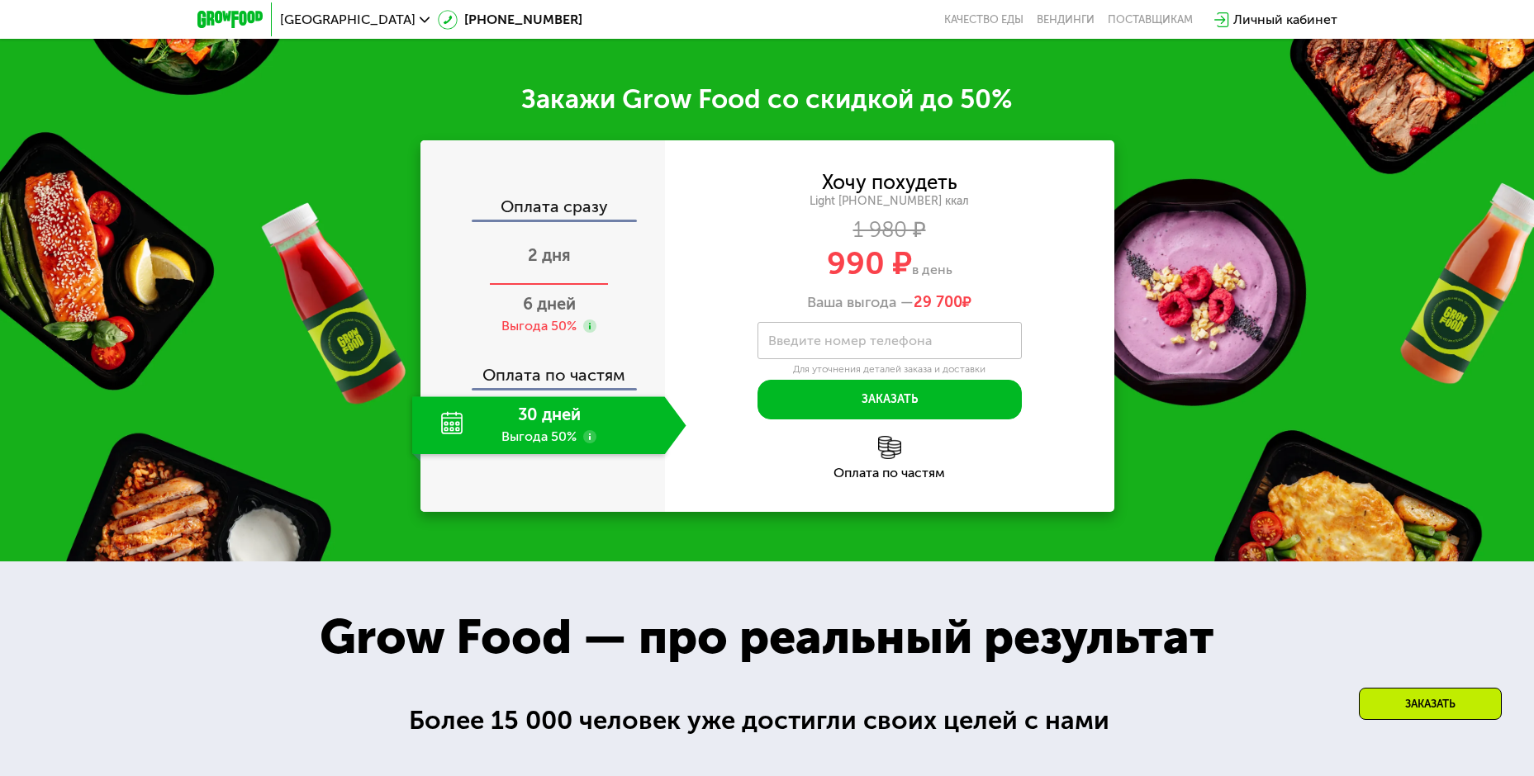
click at [536, 240] on div "2 дня" at bounding box center [549, 257] width 274 height 58
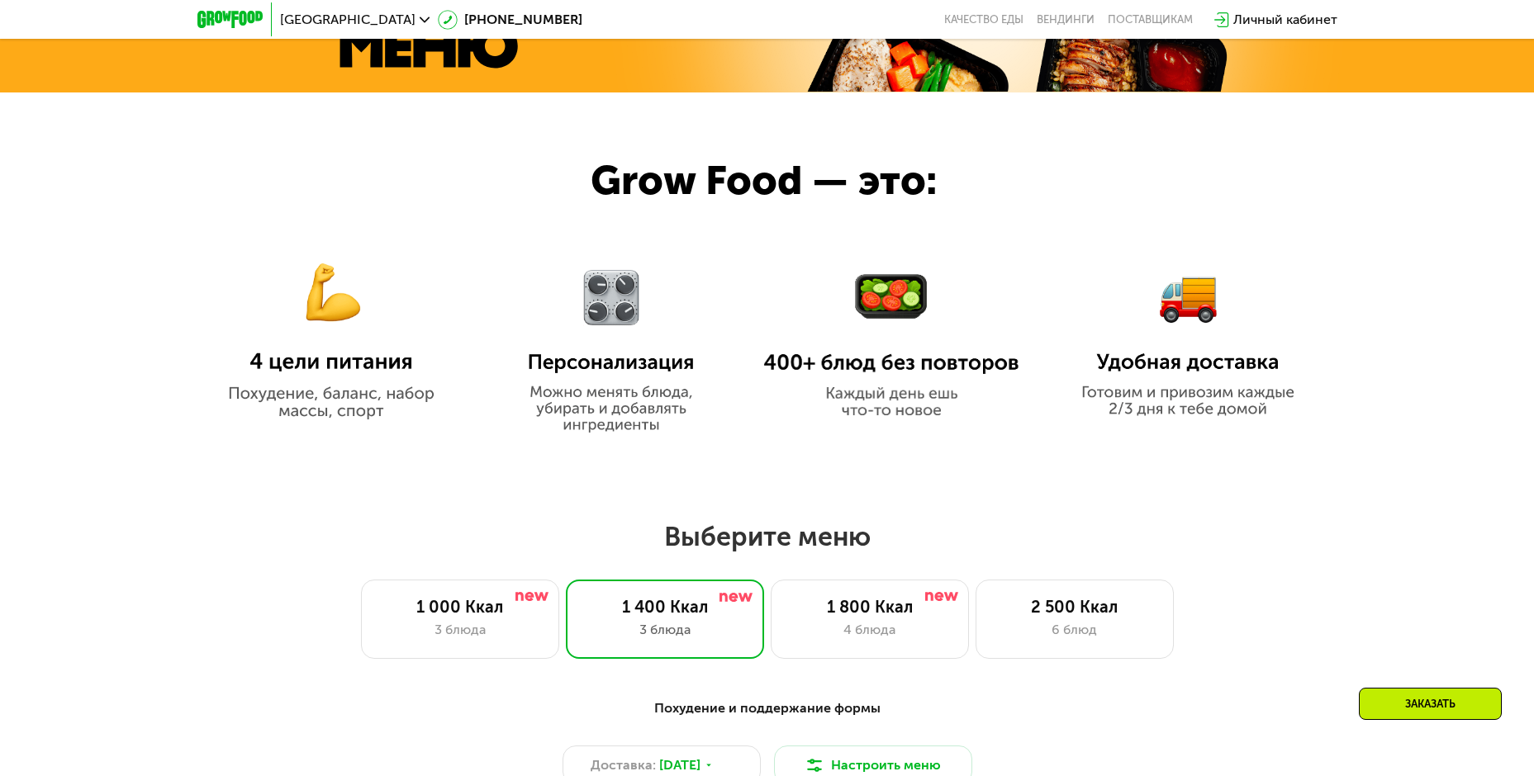
scroll to position [932, 0]
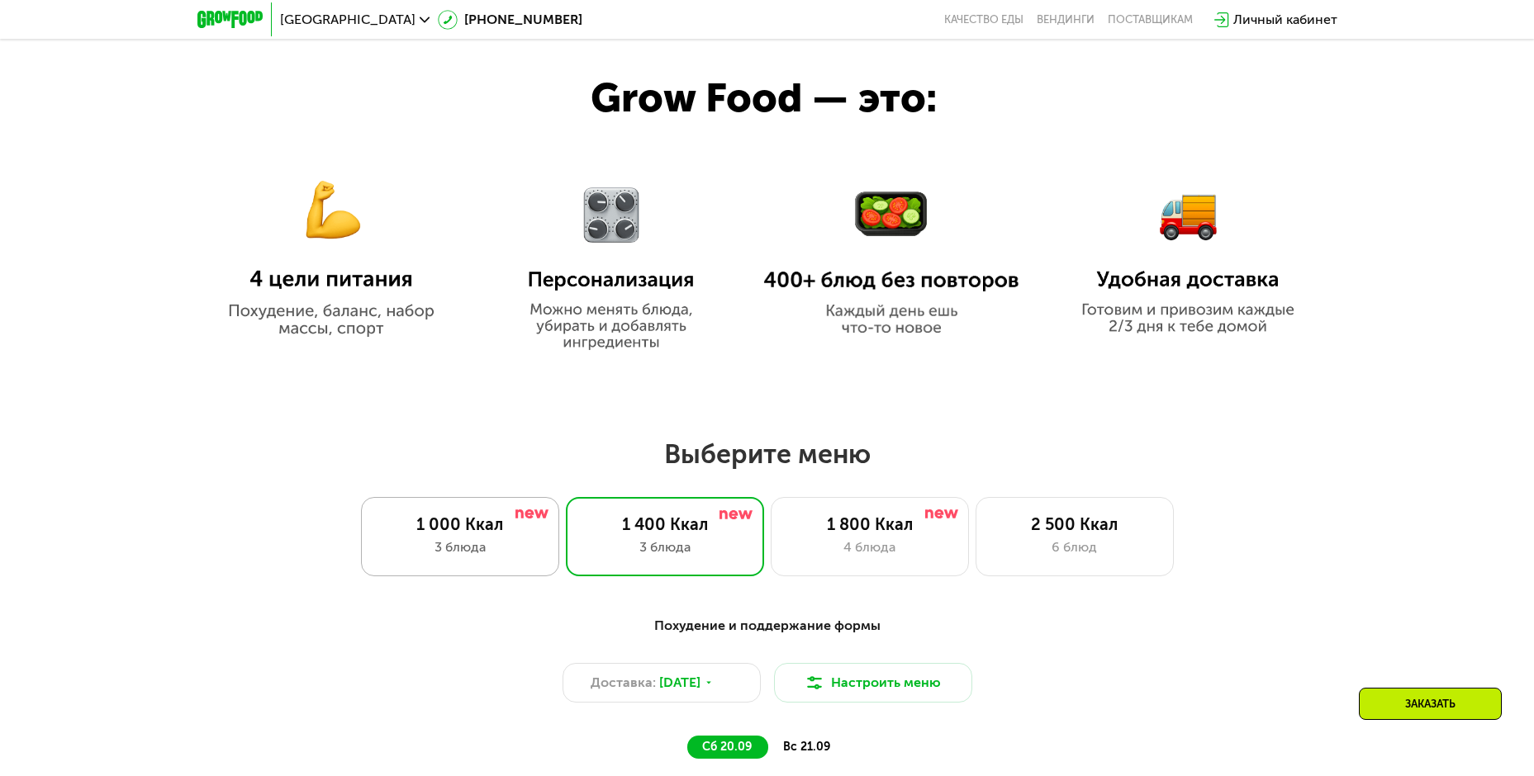
click at [461, 531] on div "1 000 Ккал" at bounding box center [460, 525] width 164 height 20
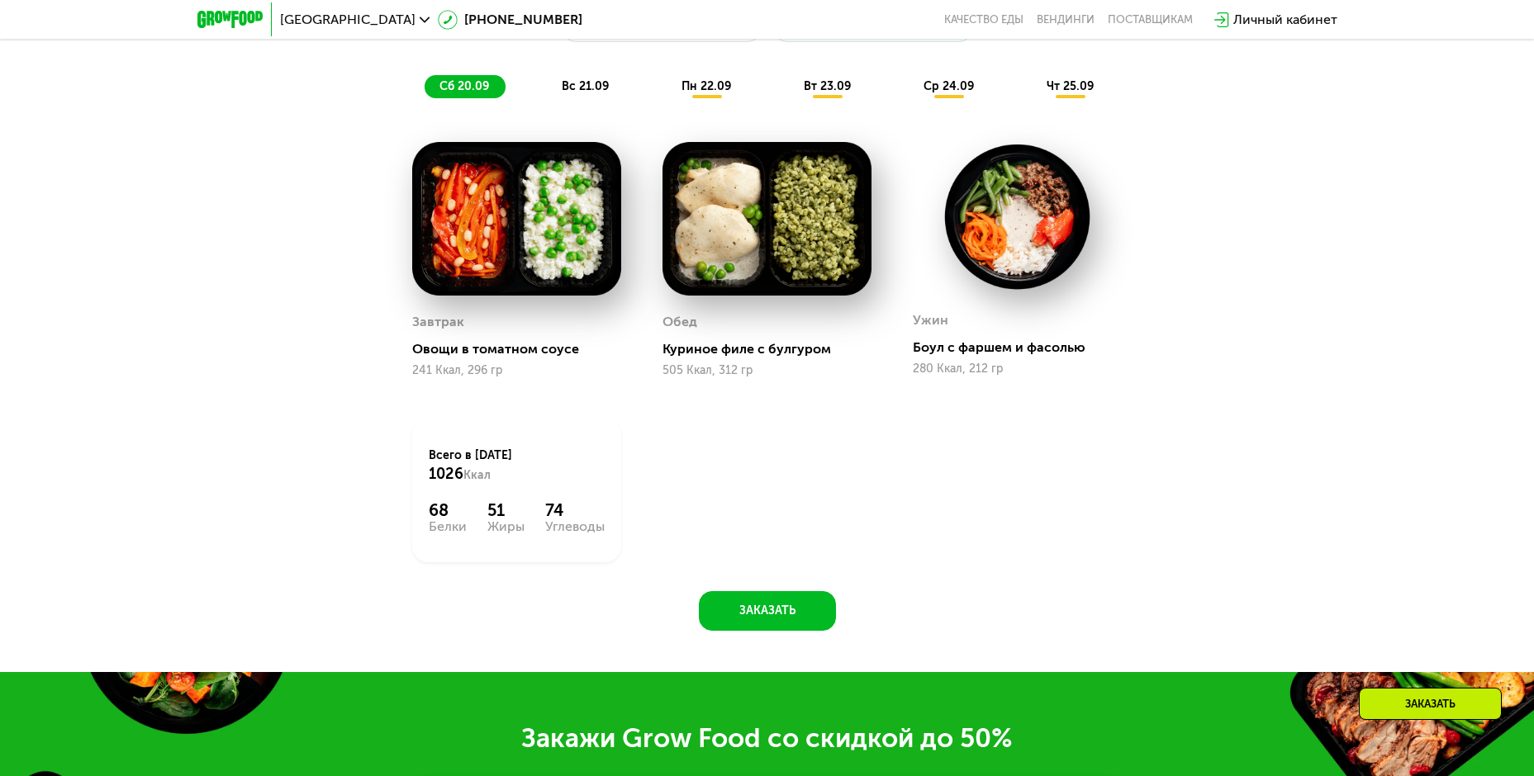
scroll to position [1923, 0]
